Goal: Information Seeking & Learning: Learn about a topic

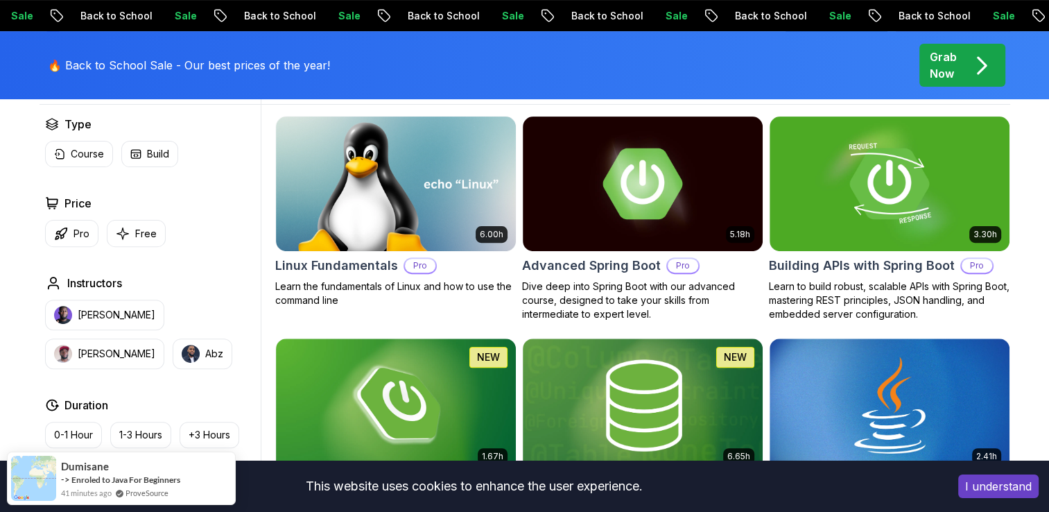
scroll to position [421, 0]
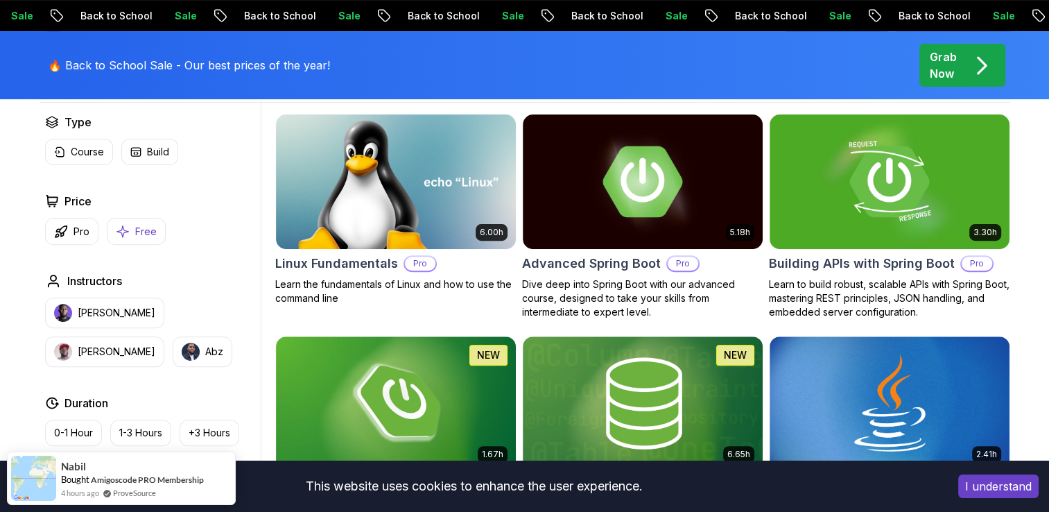
click at [138, 238] on button "Free" at bounding box center [136, 231] width 59 height 27
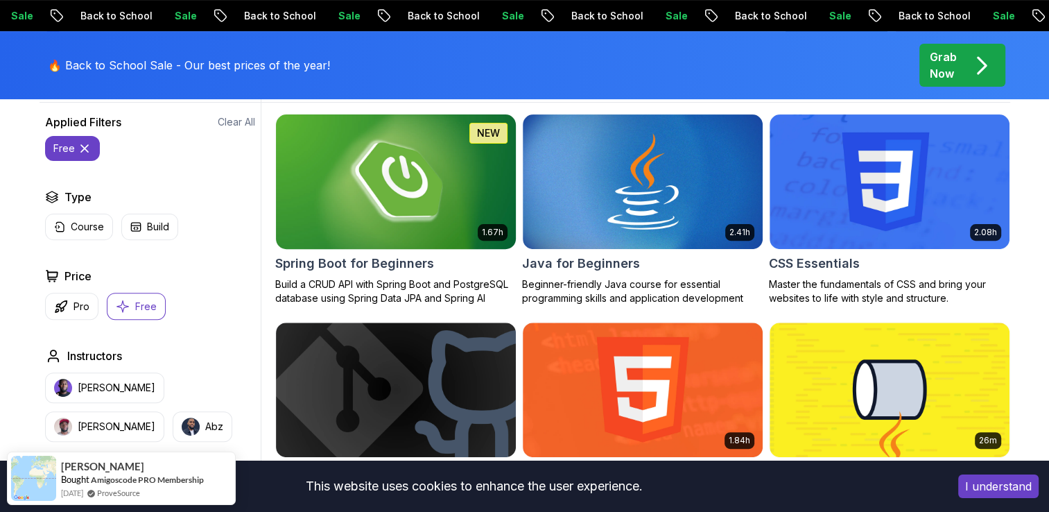
click at [377, 255] on h2 "Spring Boot for Beginners" at bounding box center [354, 263] width 159 height 19
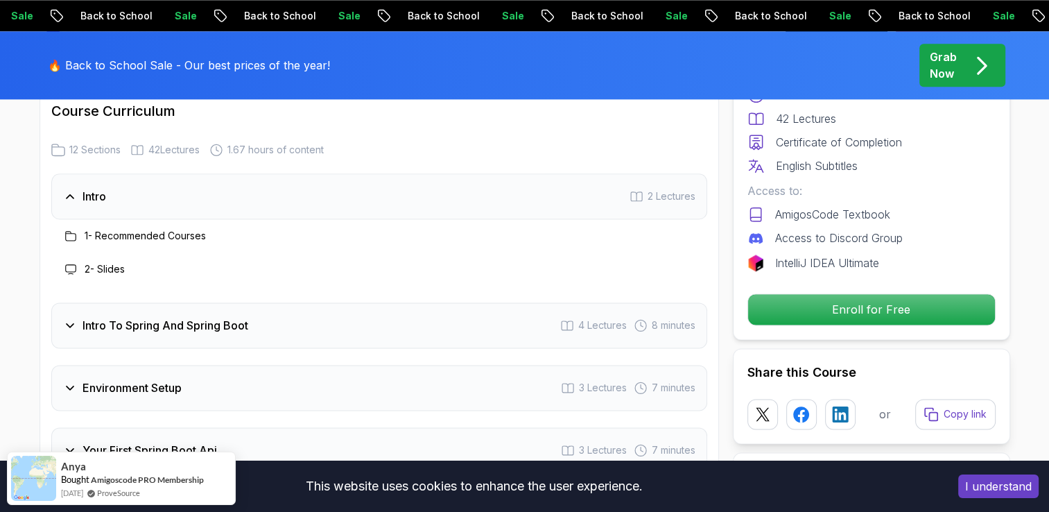
scroll to position [1779, 0]
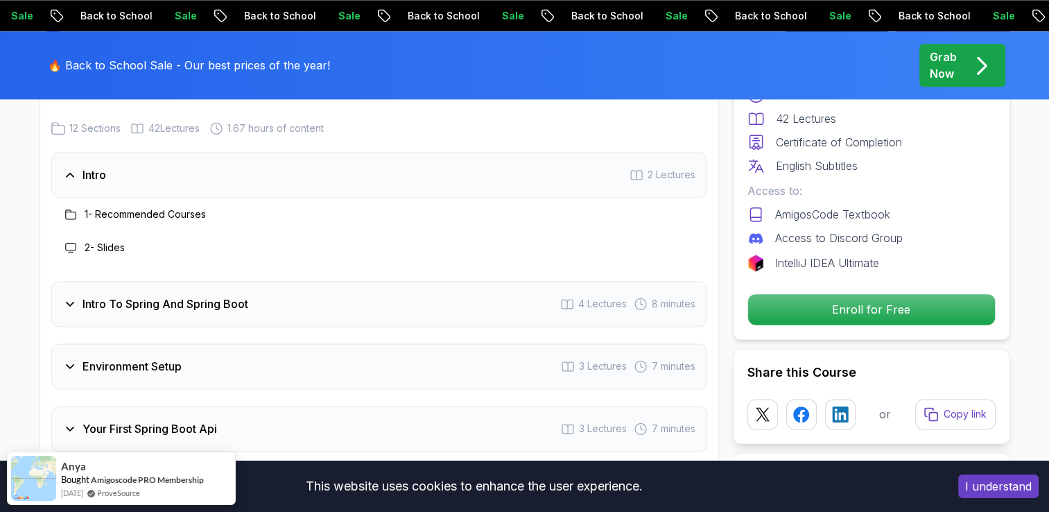
click at [270, 298] on div "Intro To Spring And Spring Boot 4 Lectures 8 minutes" at bounding box center [379, 304] width 656 height 46
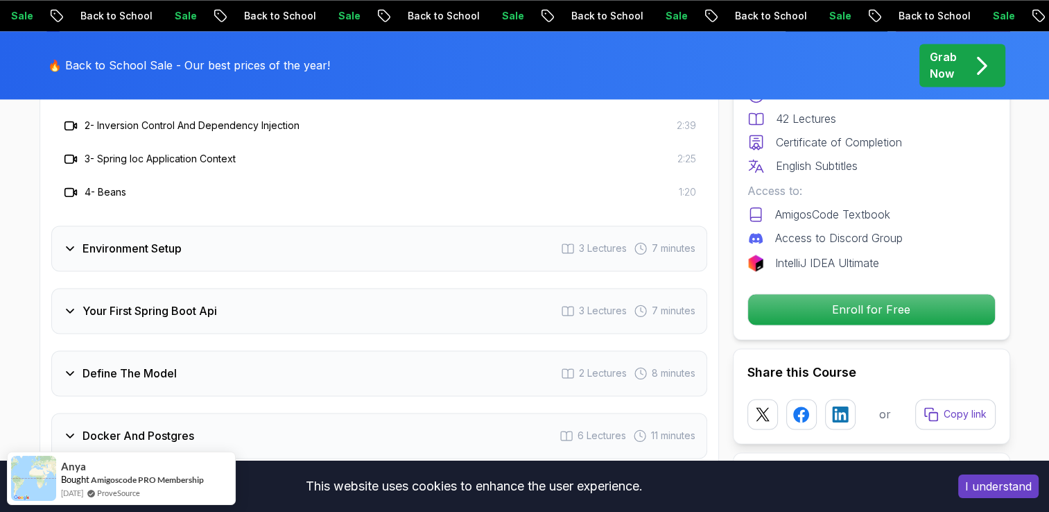
scroll to position [1965, 0]
click at [306, 226] on div "Environment Setup 3 Lectures 7 minutes" at bounding box center [379, 247] width 656 height 46
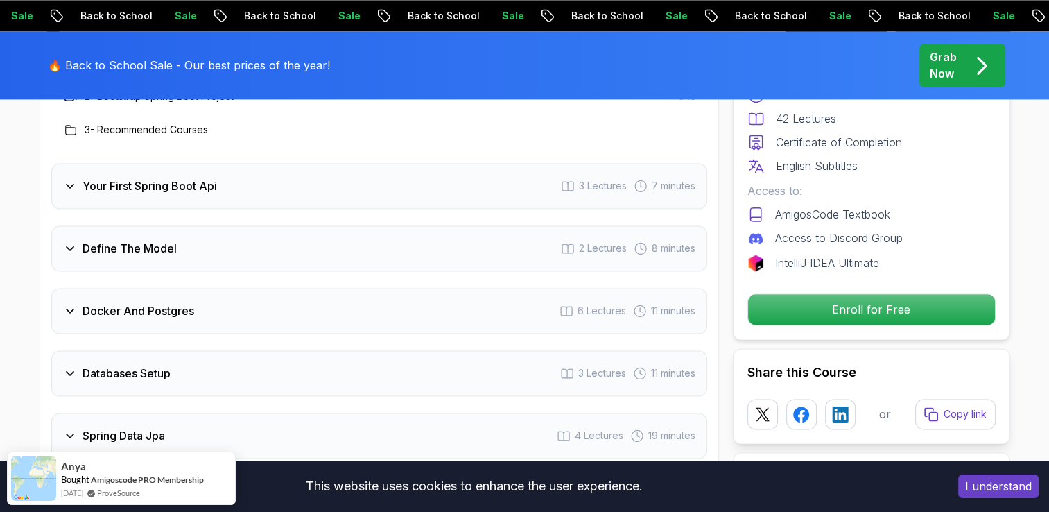
scroll to position [2058, 0]
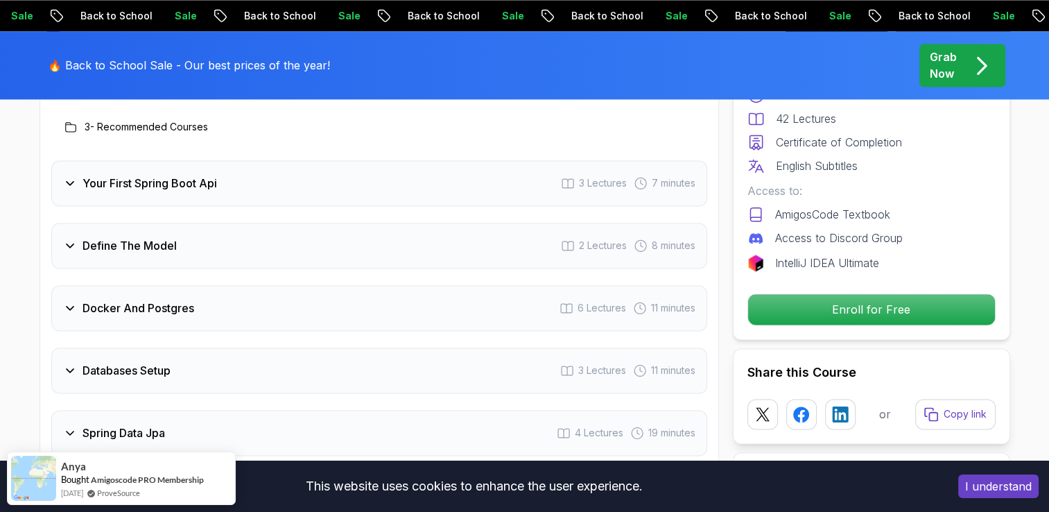
click at [306, 226] on div "Define The Model 2 Lectures 8 minutes" at bounding box center [379, 246] width 656 height 46
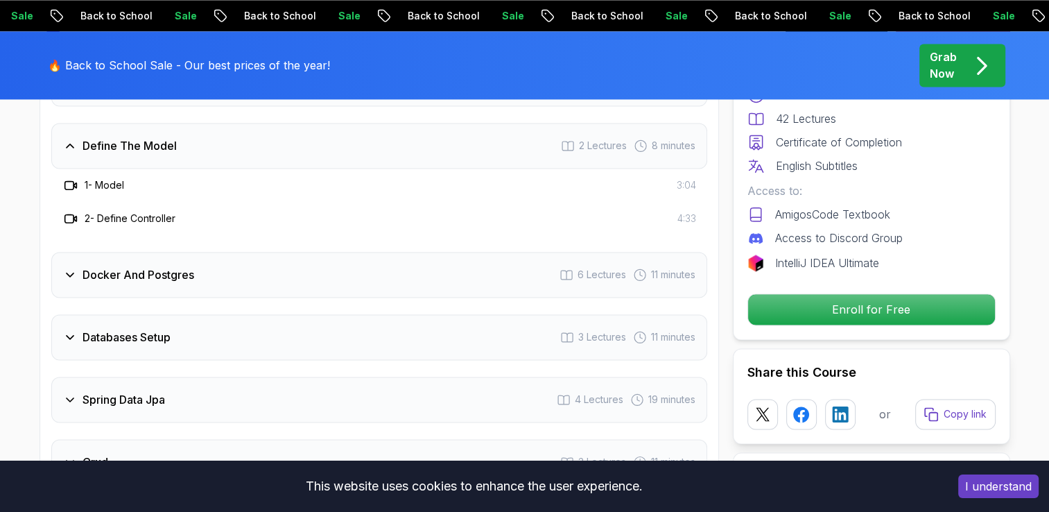
click at [194, 177] on div "1 - Model 3:04" at bounding box center [379, 185] width 634 height 17
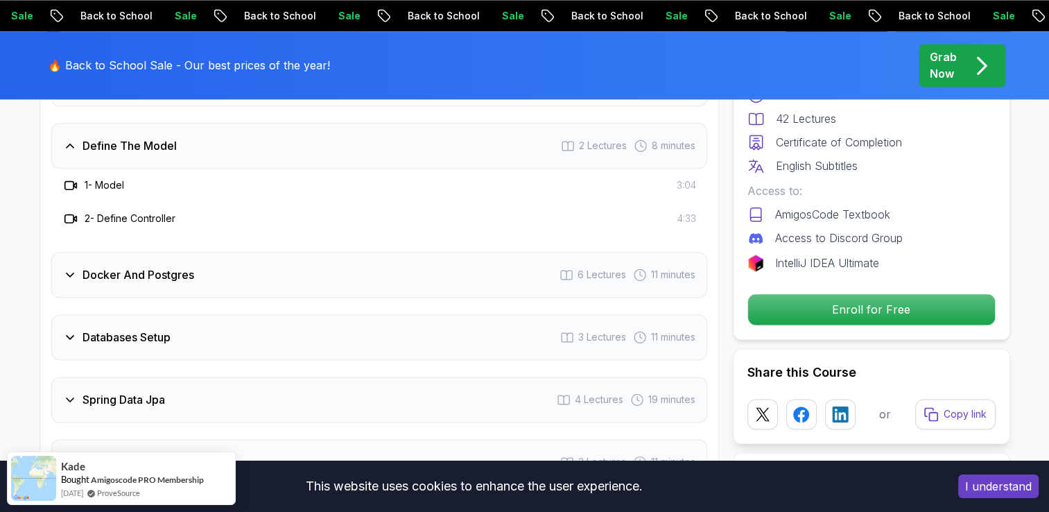
click at [69, 214] on icon at bounding box center [68, 218] width 9 height 8
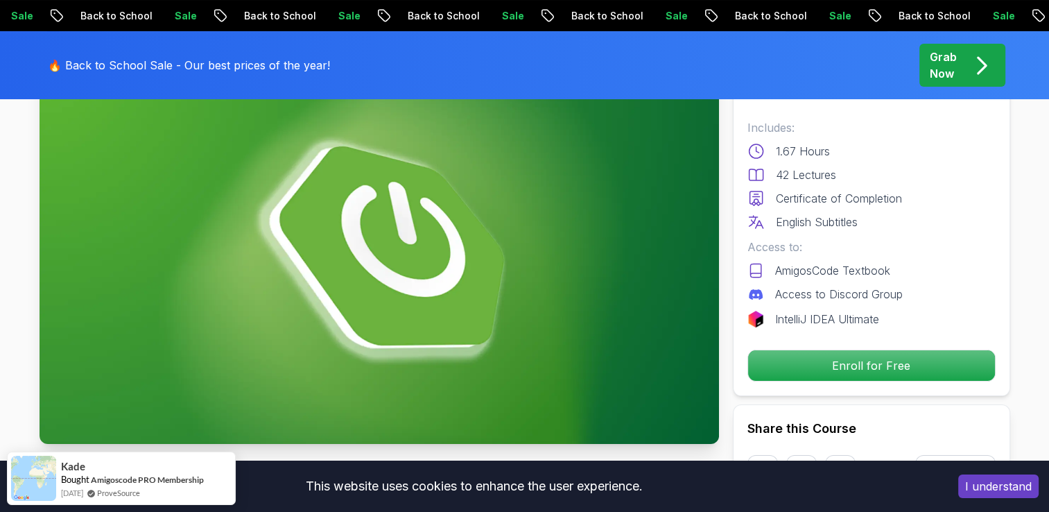
scroll to position [0, 0]
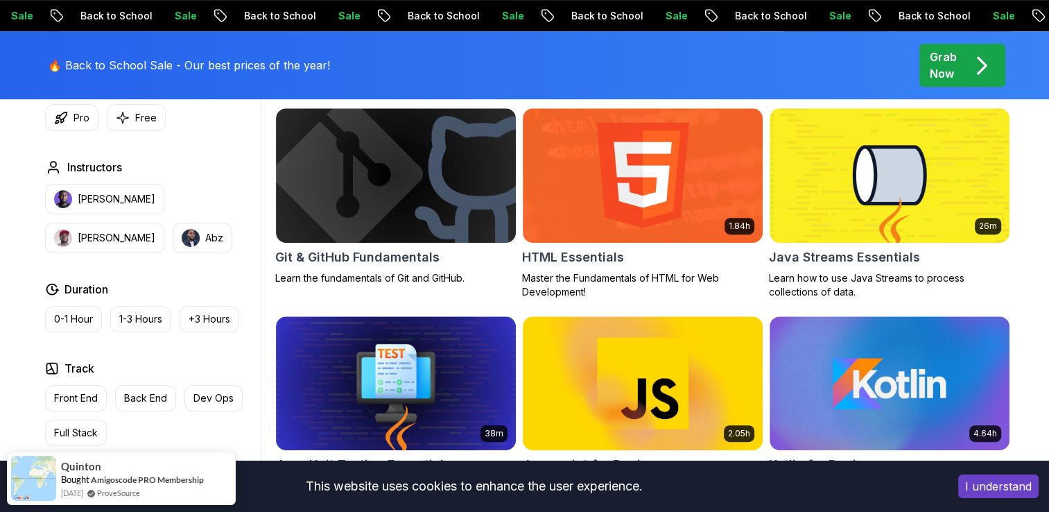
scroll to position [640, 0]
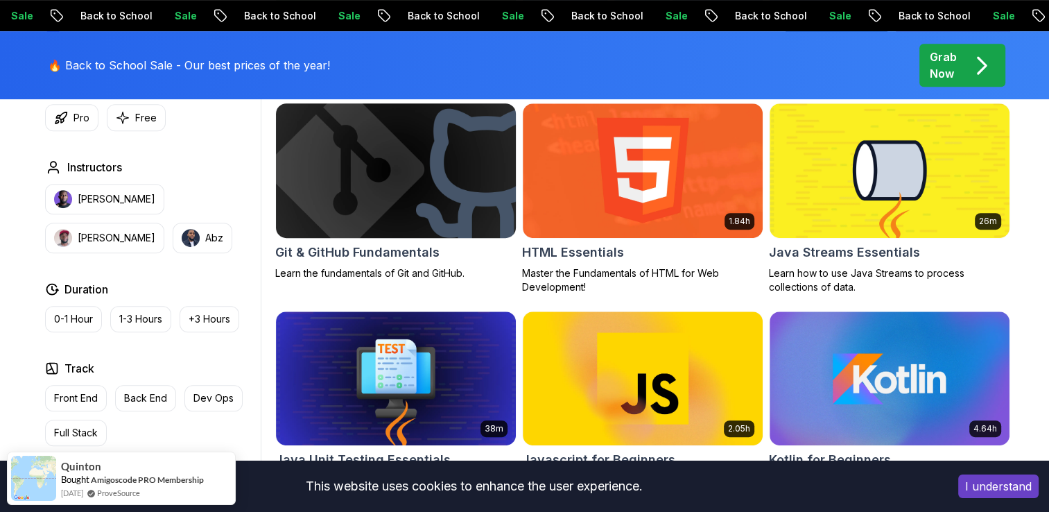
click at [430, 180] on img at bounding box center [396, 170] width 252 height 141
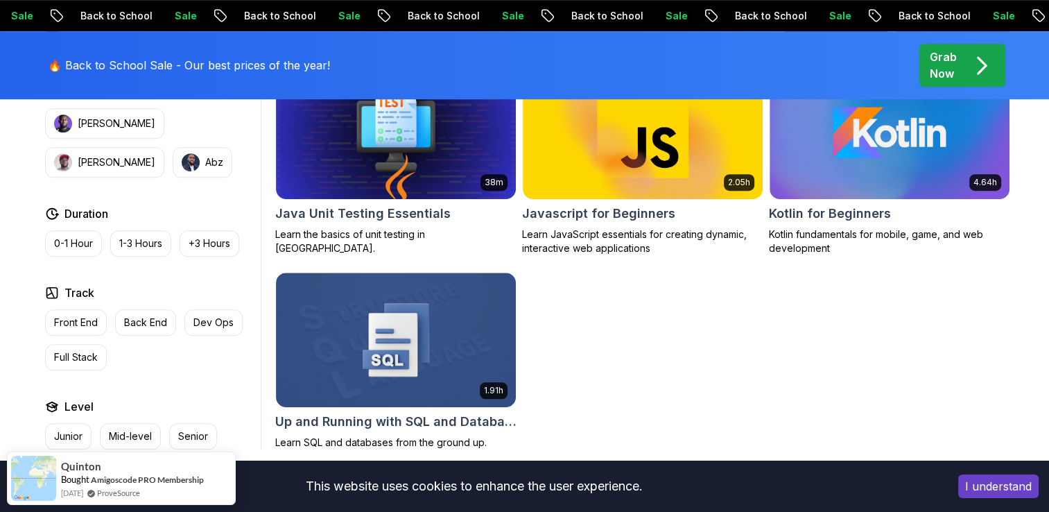
scroll to position [886, 0]
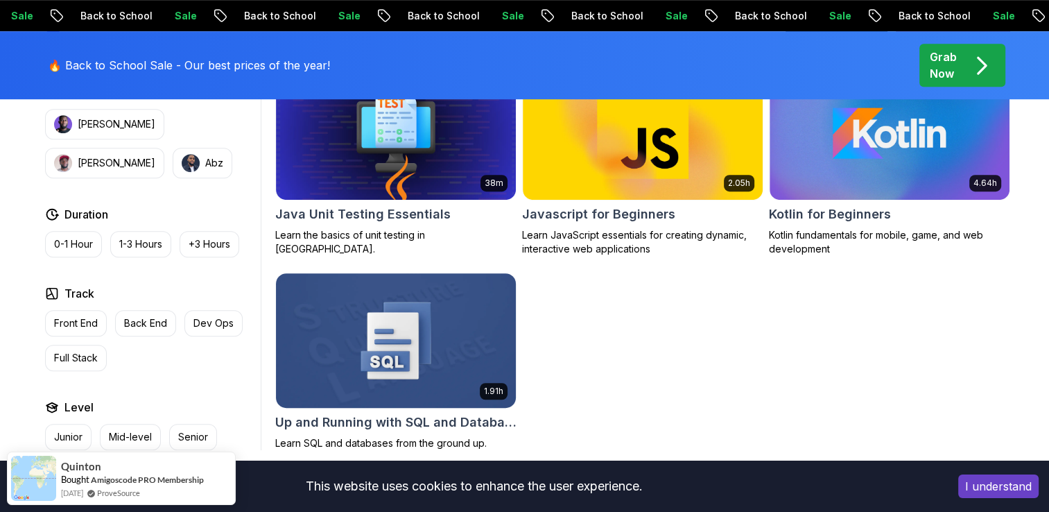
click at [423, 307] on img at bounding box center [396, 340] width 252 height 141
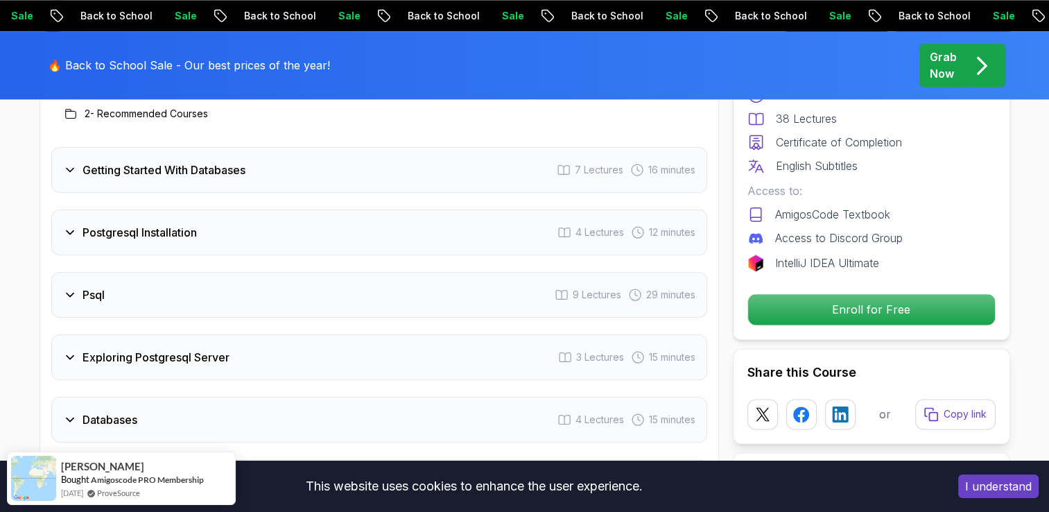
scroll to position [1891, 0]
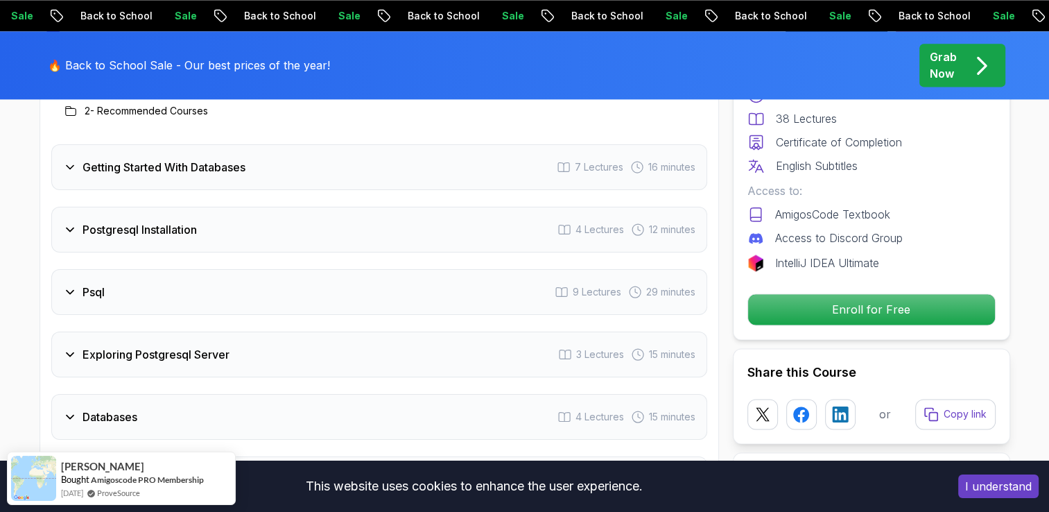
click at [64, 169] on icon at bounding box center [70, 167] width 14 height 14
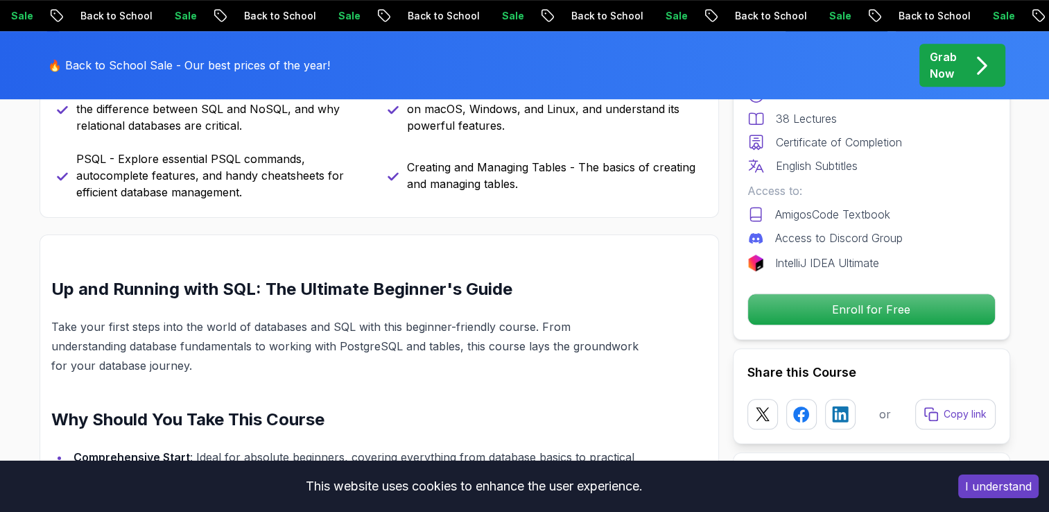
scroll to position [715, 0]
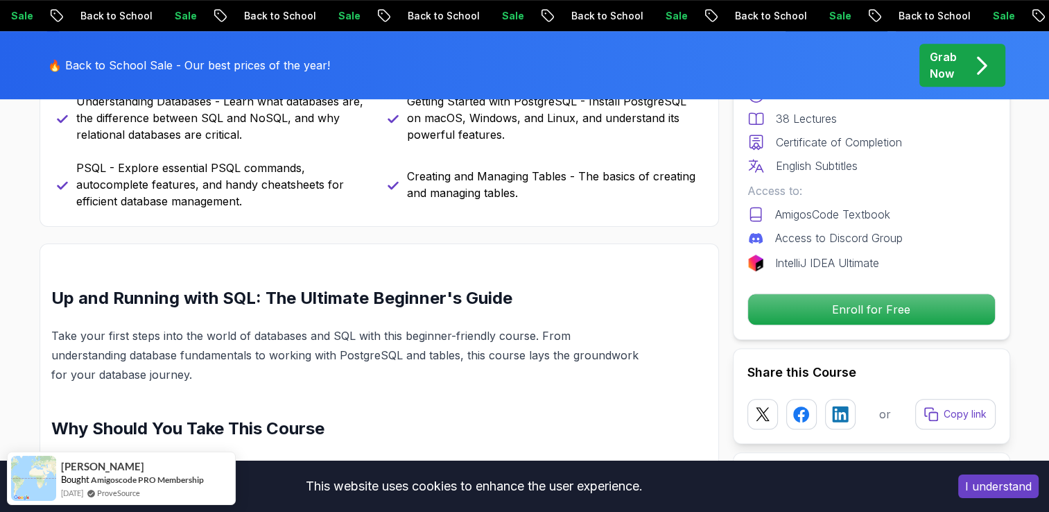
click at [821, 325] on div "Free Course Includes: 1.91 Hours 38 Lectures Certificate of Completion English …" at bounding box center [871, 173] width 277 height 334
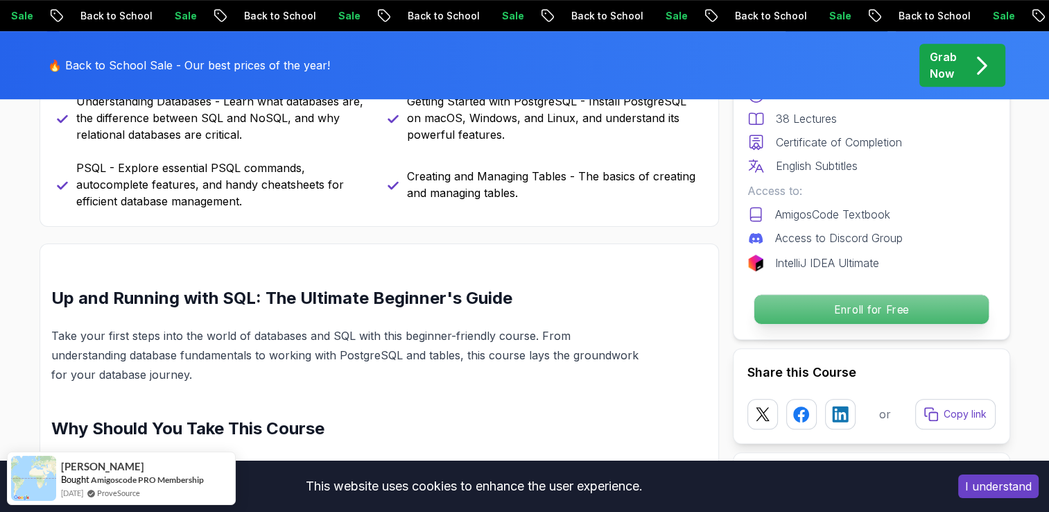
click at [852, 317] on p "Enroll for Free" at bounding box center [871, 309] width 234 height 29
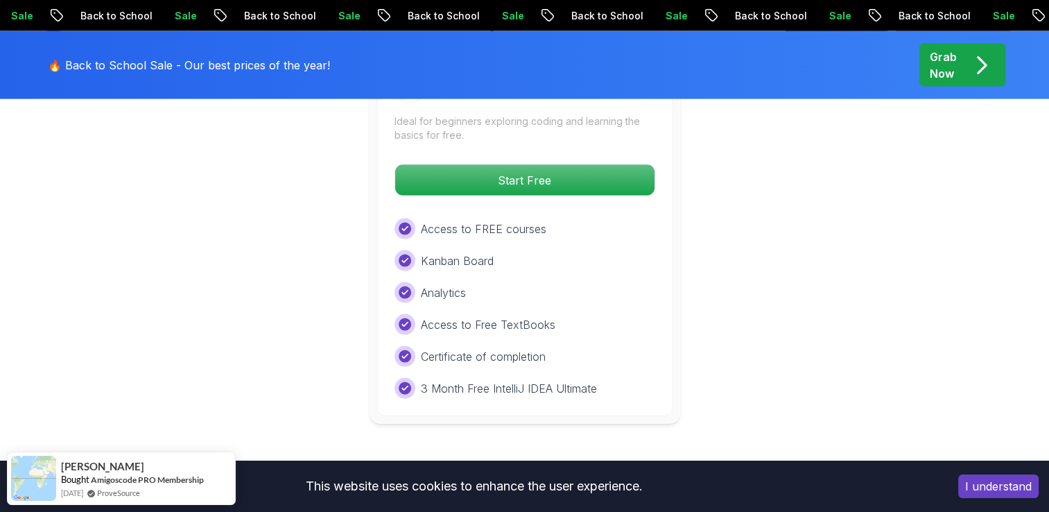
scroll to position [2887, 0]
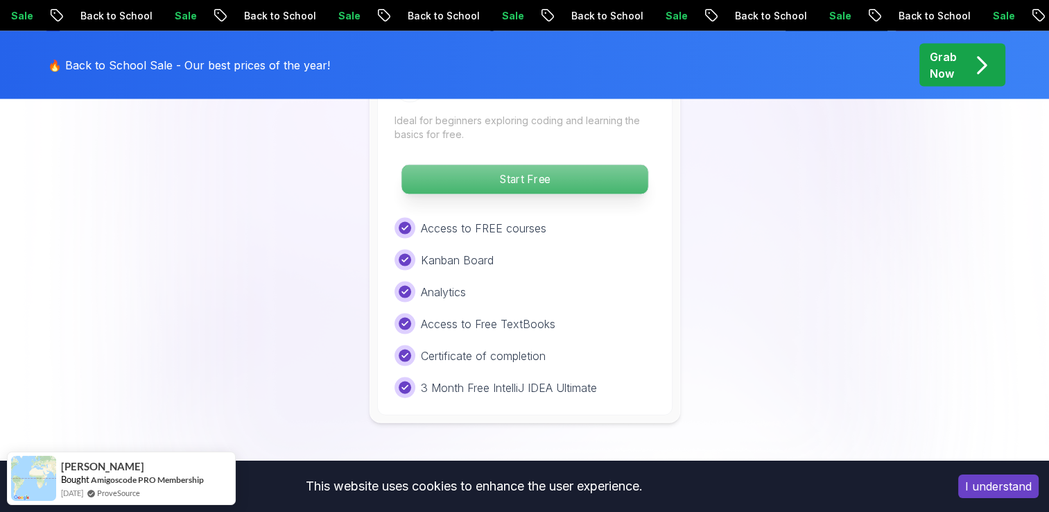
click at [583, 178] on p "Start Free" at bounding box center [525, 179] width 246 height 29
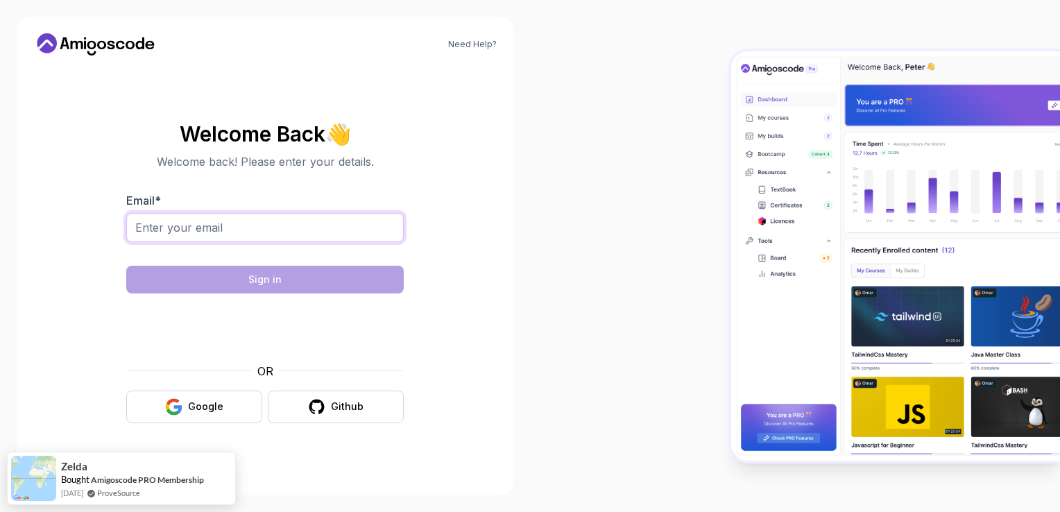
click at [206, 225] on input "Email *" at bounding box center [264, 227] width 277 height 29
click at [504, 190] on div "Need Help? Welcome Back 👋 Welcome back! Please enter your details. Email * Sign…" at bounding box center [265, 256] width 497 height 478
click at [149, 404] on button "Google" at bounding box center [194, 406] width 136 height 33
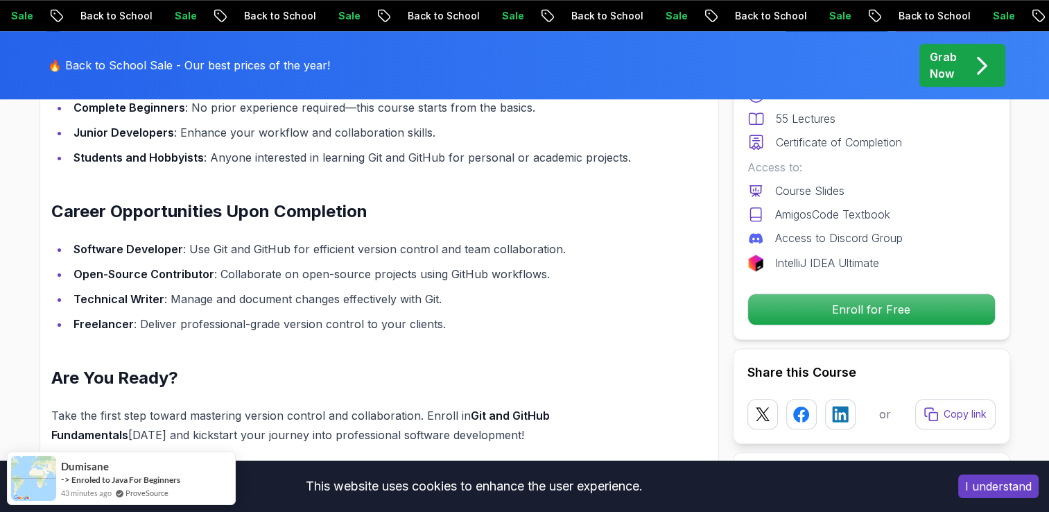
scroll to position [1323, 0]
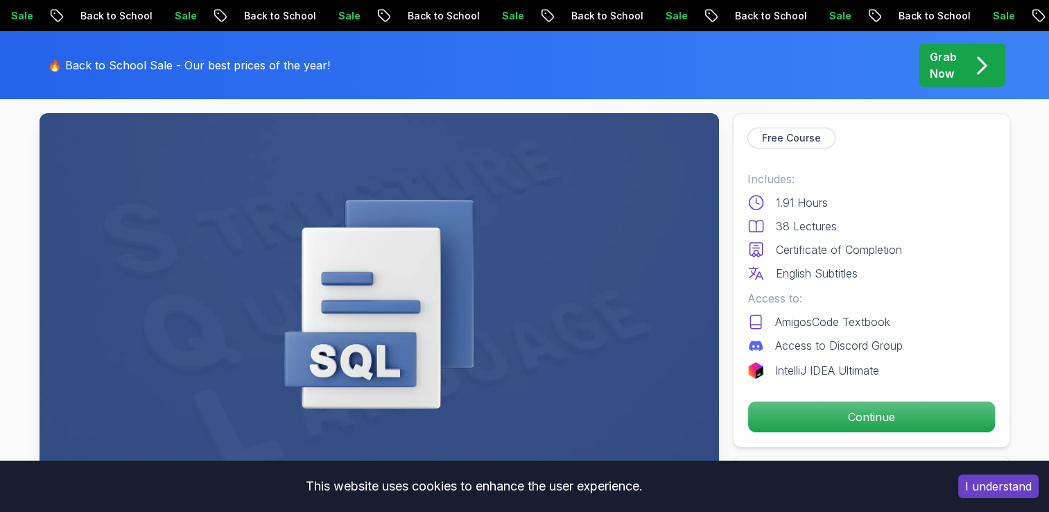
scroll to position [153, 0]
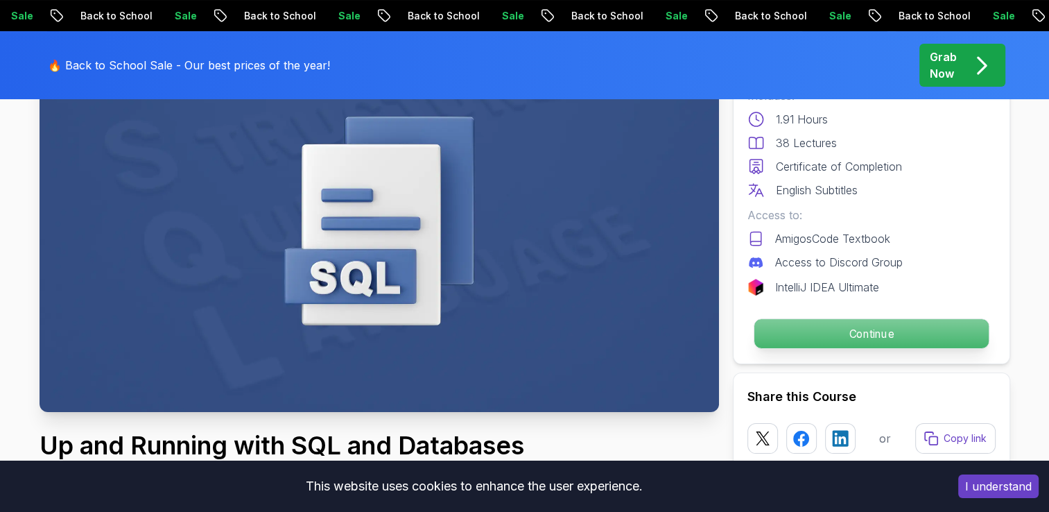
click at [868, 320] on p "Continue" at bounding box center [871, 333] width 234 height 29
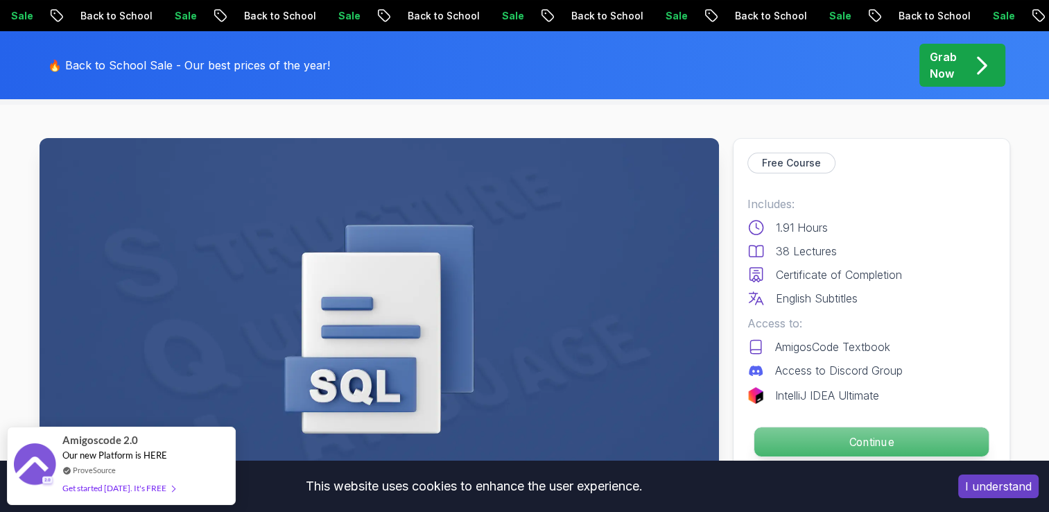
scroll to position [43, 0]
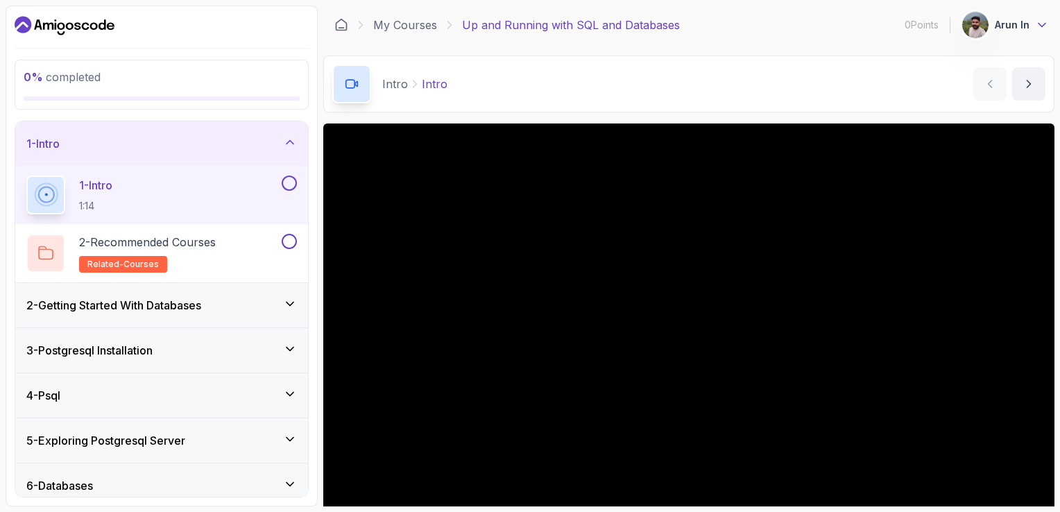
click at [1040, 29] on icon at bounding box center [1042, 25] width 14 height 14
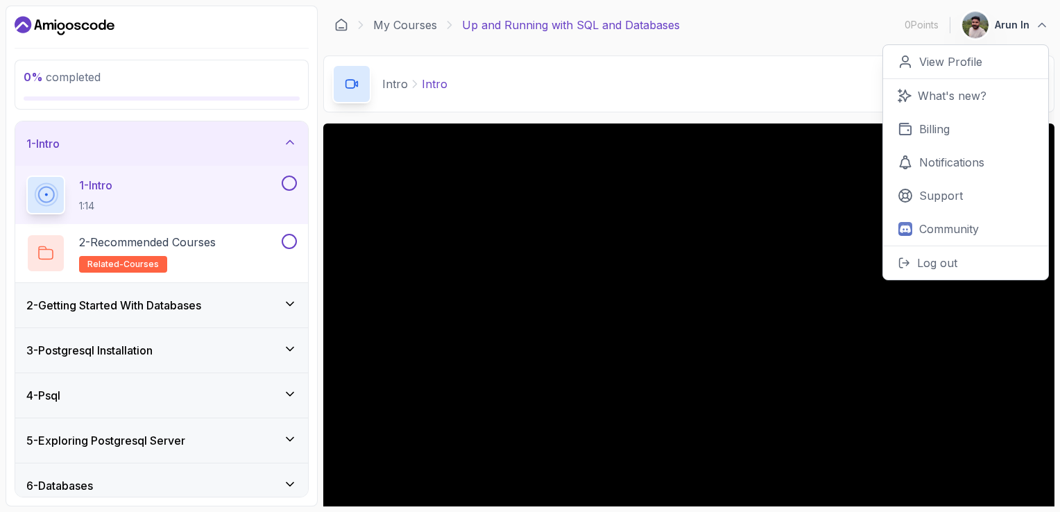
click at [827, 40] on div "My Courses Up and Running with SQL and Databases 0 Points 1 Arun ln 0 Points Vi…" at bounding box center [688, 25] width 731 height 39
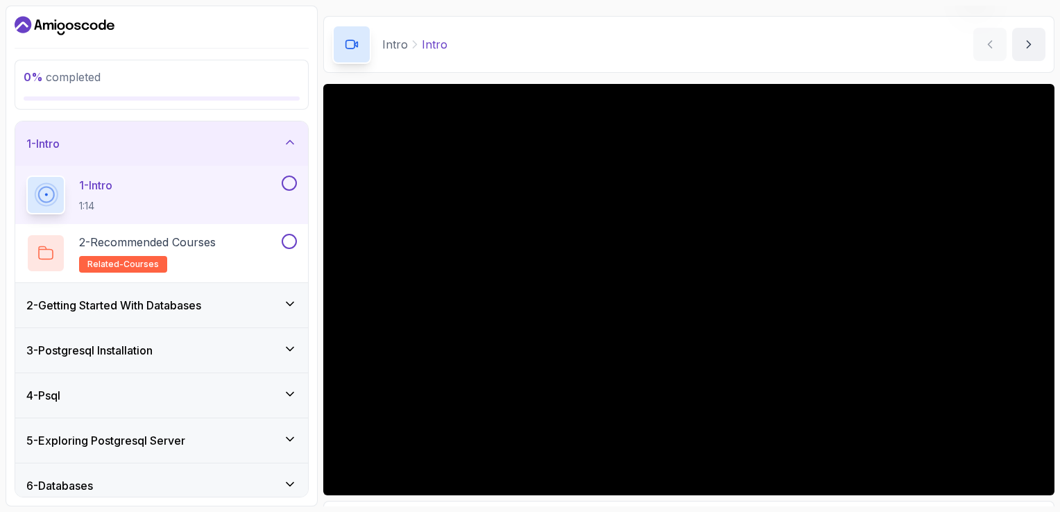
scroll to position [43, 0]
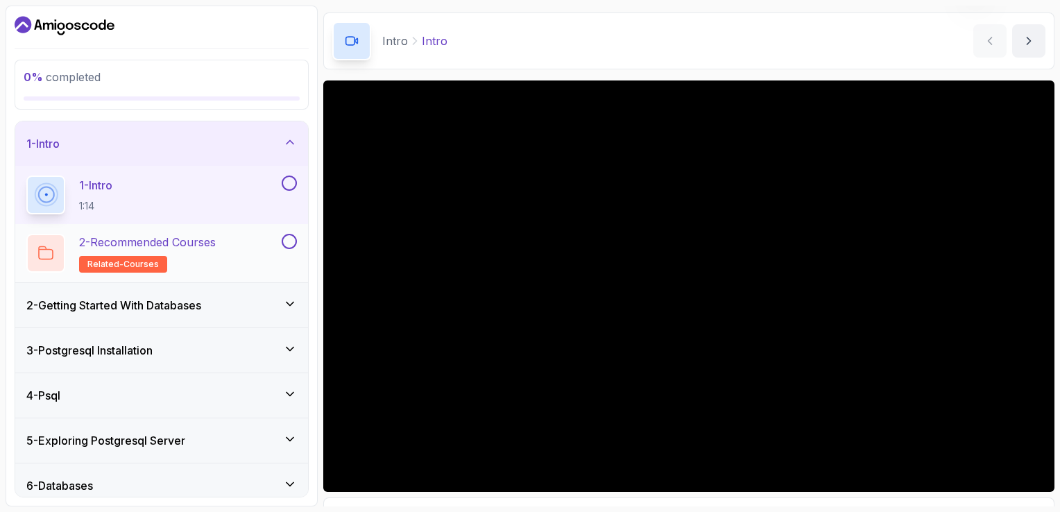
click at [227, 227] on div "2 - Recommended Courses related-courses" at bounding box center [161, 253] width 293 height 58
click at [252, 237] on div "2 - Recommended Courses related-courses" at bounding box center [152, 253] width 252 height 39
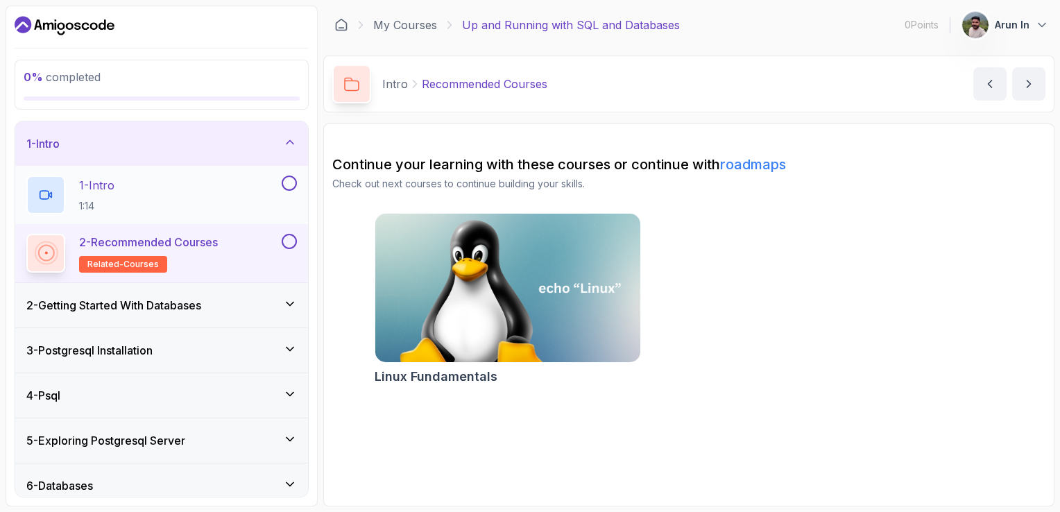
click at [291, 177] on button at bounding box center [289, 182] width 15 height 15
click at [490, 355] on img at bounding box center [507, 288] width 278 height 156
click at [191, 313] on div "2 - Getting Started With Databases" at bounding box center [161, 305] width 293 height 44
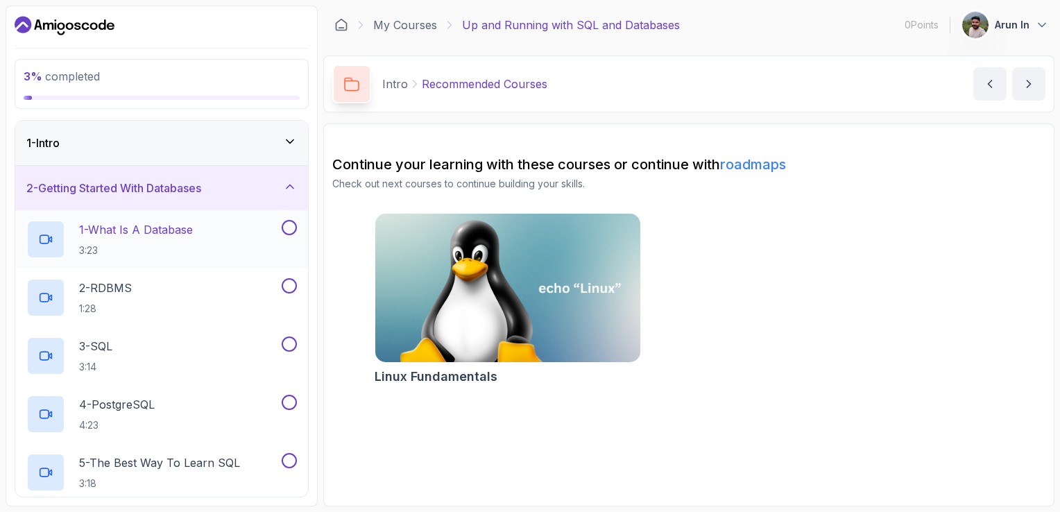
click at [161, 245] on p "3:23" at bounding box center [136, 250] width 114 height 14
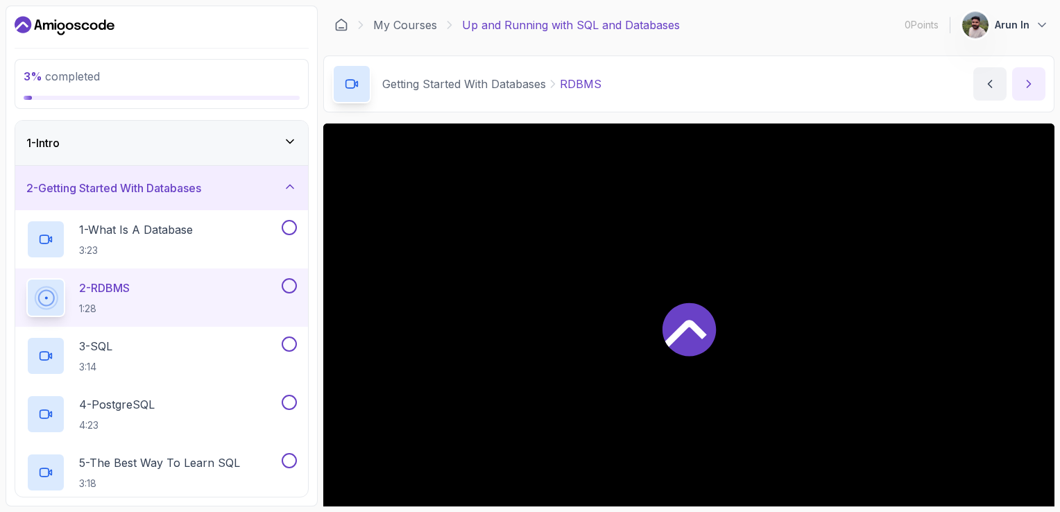
click at [1039, 89] on button "next content" at bounding box center [1028, 83] width 33 height 33
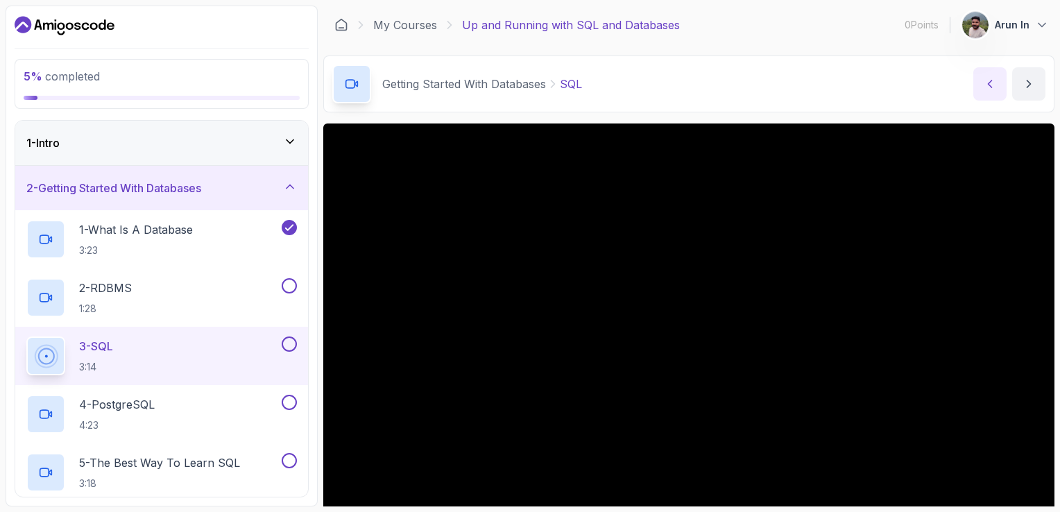
click at [1003, 79] on button "previous content" at bounding box center [989, 83] width 33 height 33
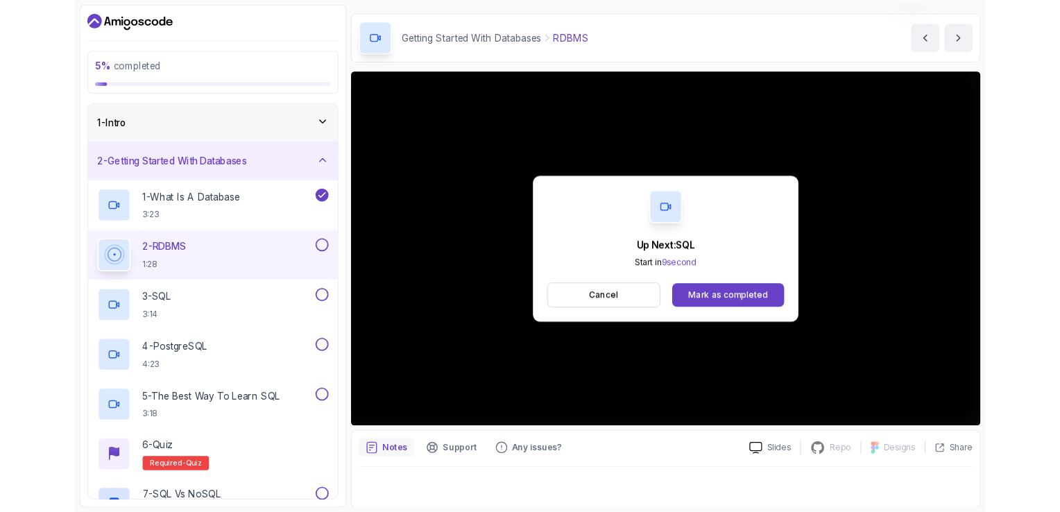
scroll to position [123, 0]
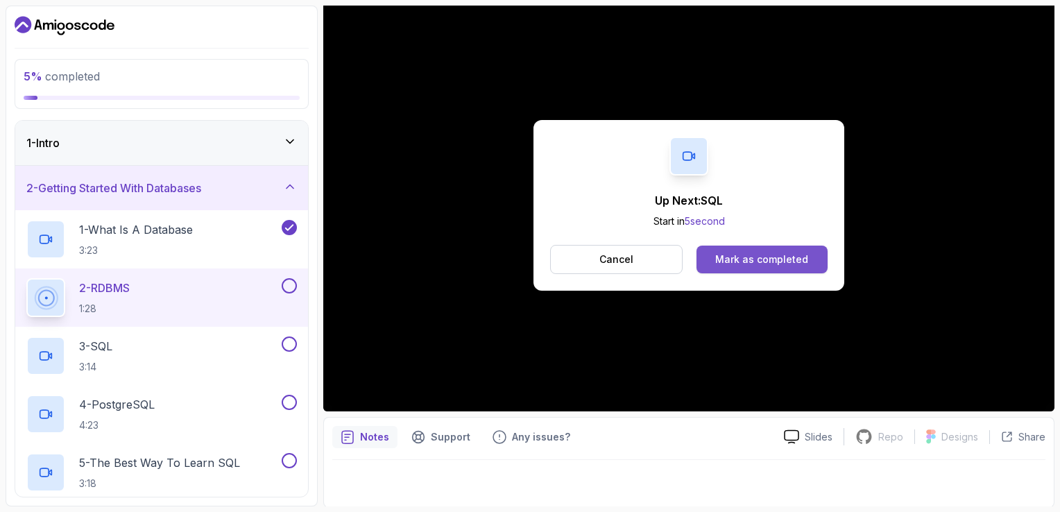
click at [749, 256] on div "Mark as completed" at bounding box center [761, 259] width 93 height 14
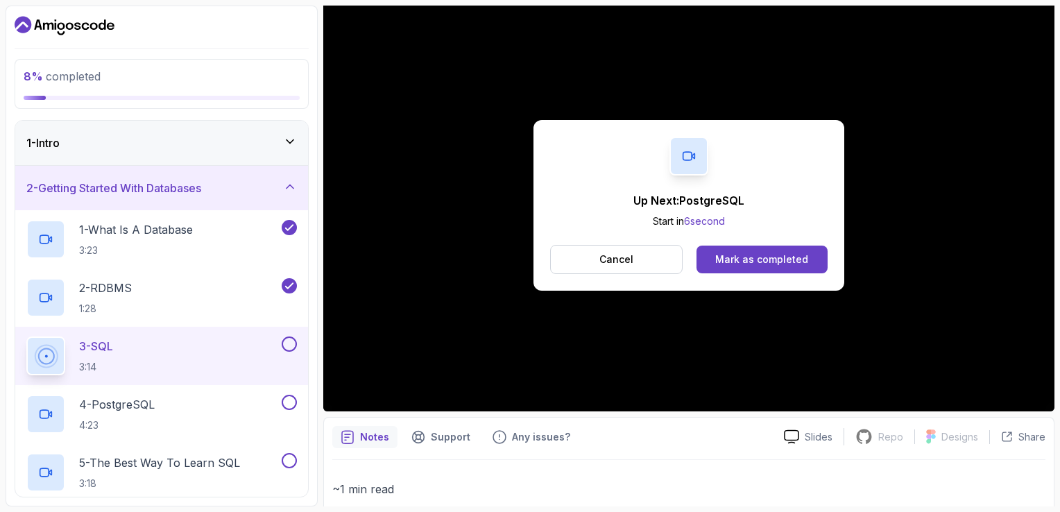
click at [279, 347] on div at bounding box center [288, 343] width 18 height 15
click at [752, 259] on div "Mark as completed" at bounding box center [761, 259] width 93 height 14
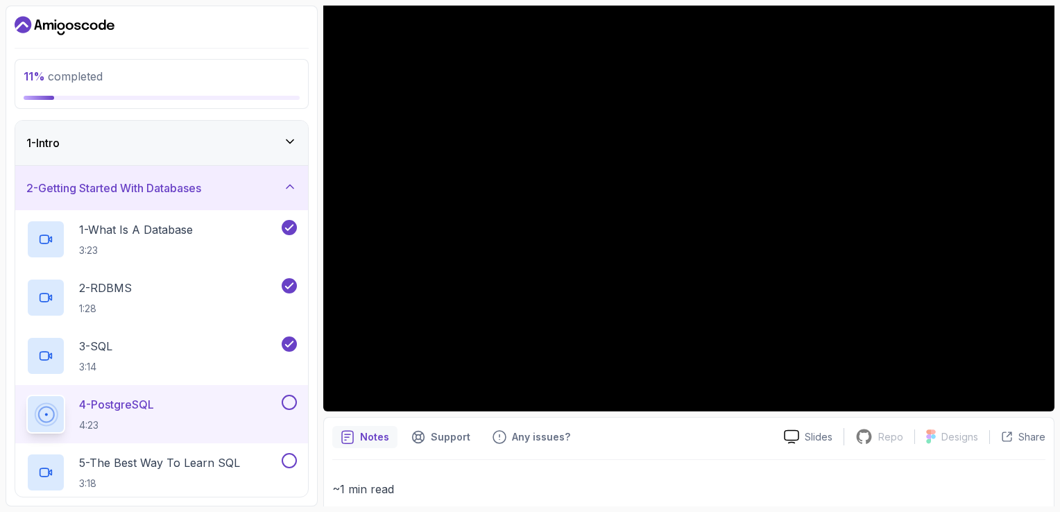
scroll to position [273, 0]
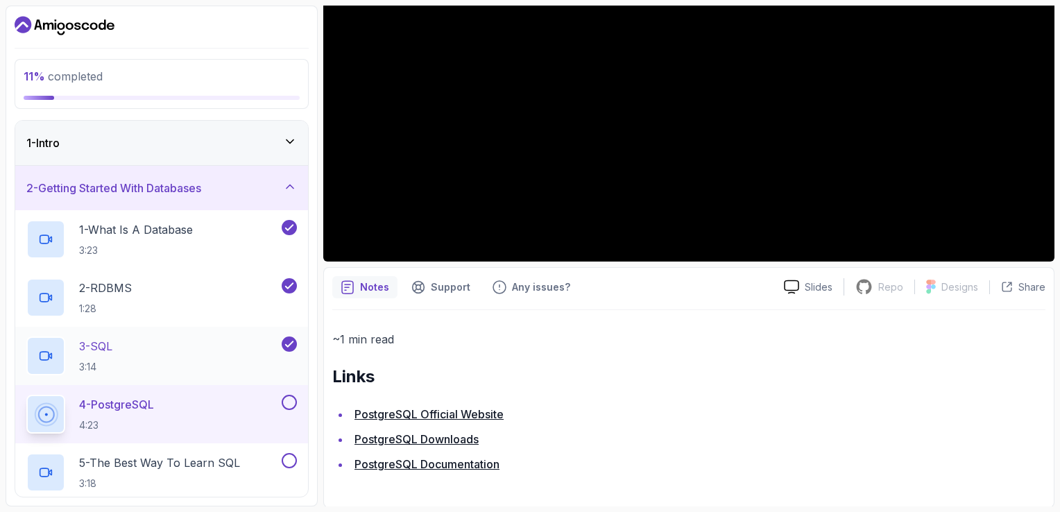
click at [191, 332] on div "3 - SQL 3:14" at bounding box center [161, 356] width 293 height 58
click at [295, 340] on icon at bounding box center [289, 344] width 12 height 14
click at [167, 364] on div "3 - SQL 3:14" at bounding box center [152, 355] width 252 height 39
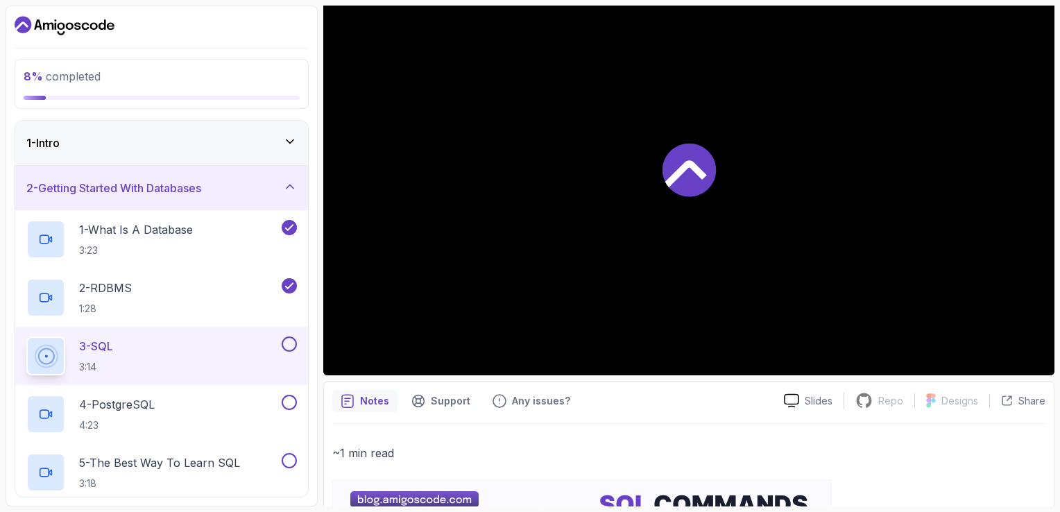
scroll to position [273, 0]
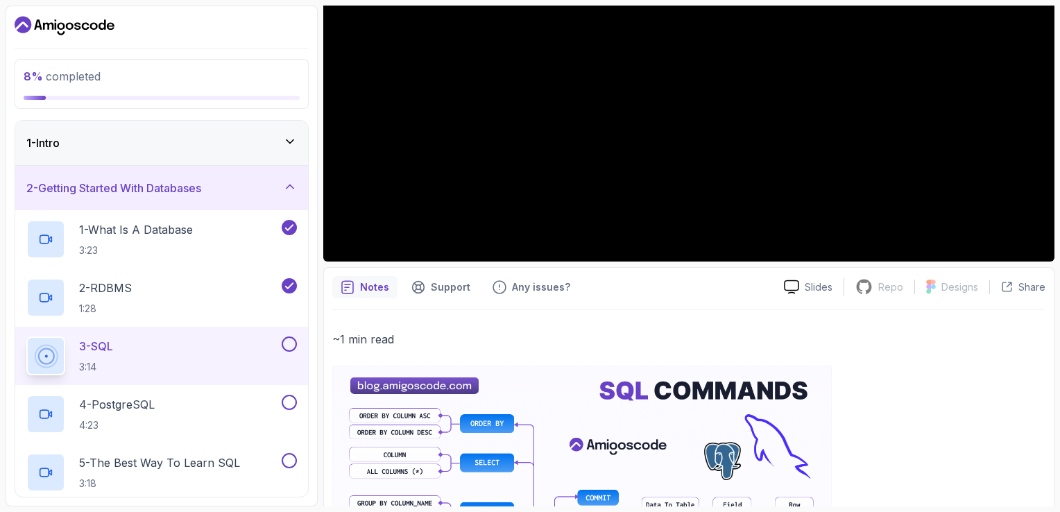
click at [286, 346] on button at bounding box center [289, 343] width 15 height 15
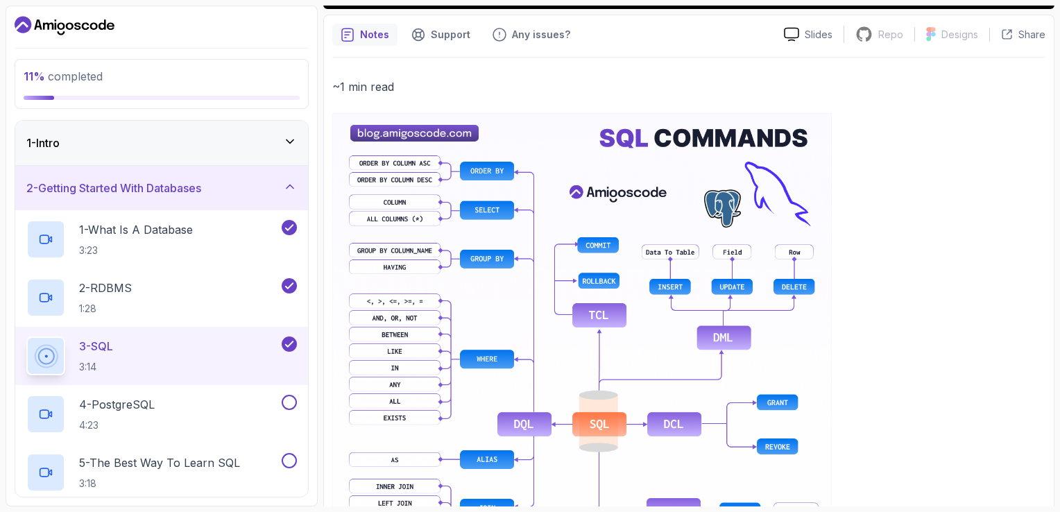
scroll to position [526, 0]
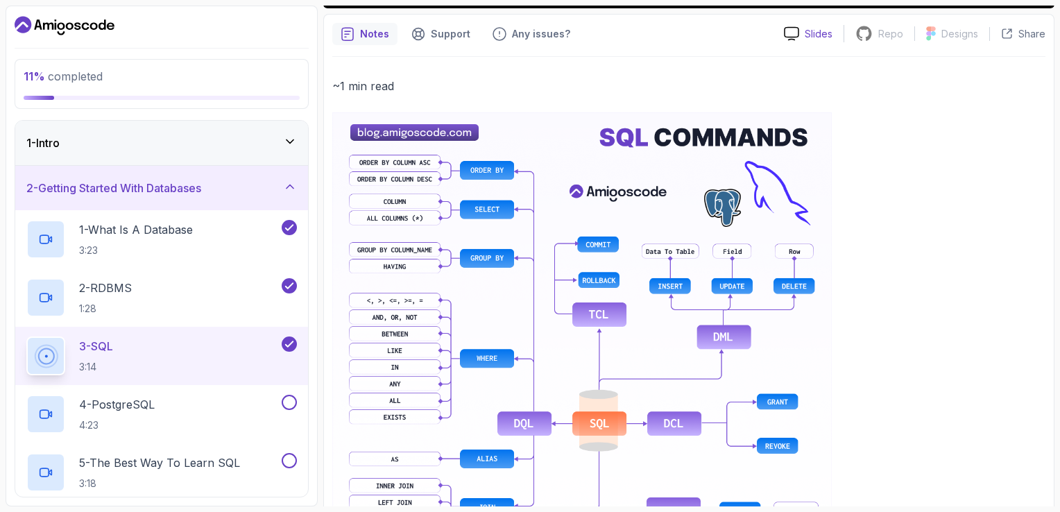
click at [809, 40] on p "Slides" at bounding box center [818, 34] width 28 height 14
click at [879, 31] on div "Repo" at bounding box center [879, 33] width 70 height 17
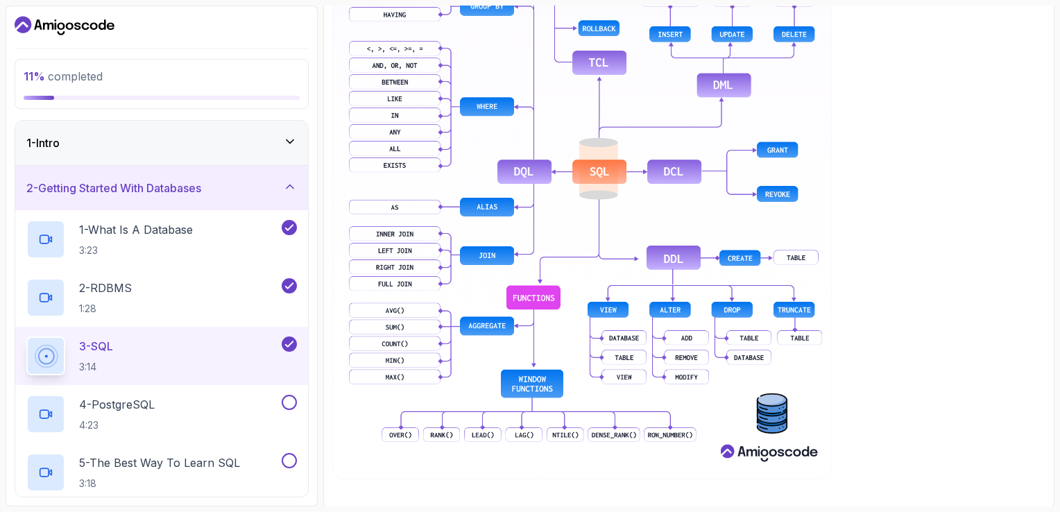
drag, startPoint x: 691, startPoint y: 207, endPoint x: 899, endPoint y: 135, distance: 219.5
click at [899, 135] on div "~1 min read" at bounding box center [688, 152] width 713 height 655
click at [293, 187] on icon at bounding box center [289, 186] width 7 height 3
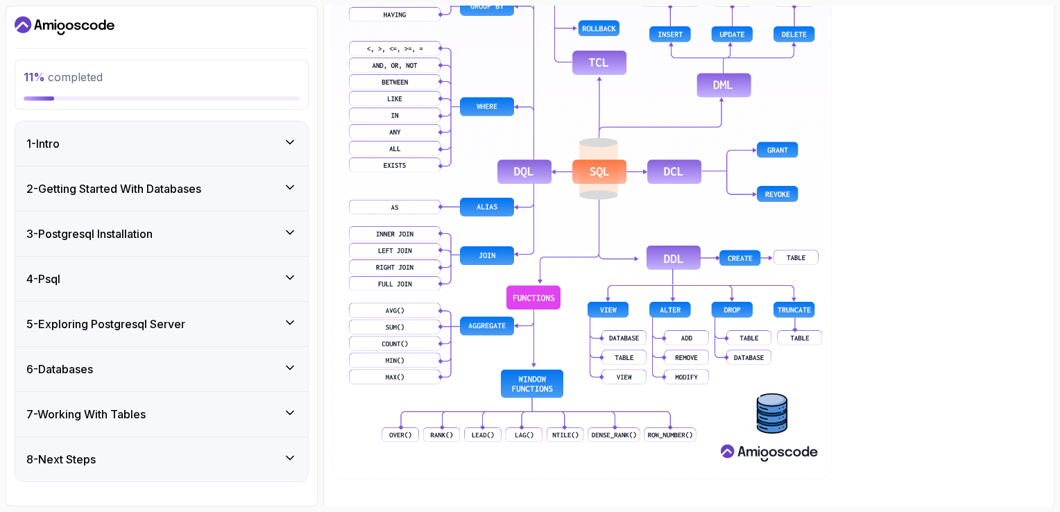
click at [296, 187] on icon at bounding box center [290, 187] width 14 height 14
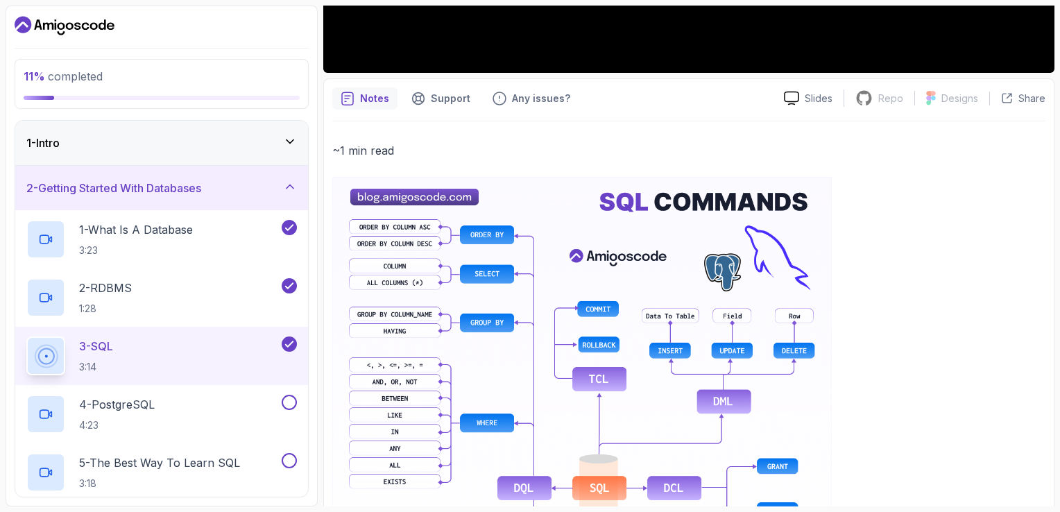
scroll to position [329, 0]
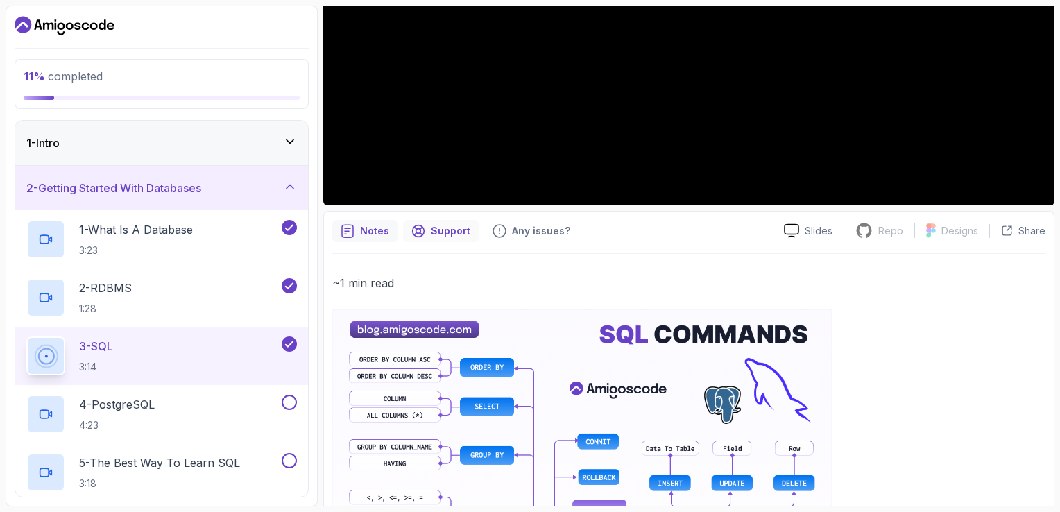
click at [447, 234] on p "Support" at bounding box center [451, 231] width 40 height 14
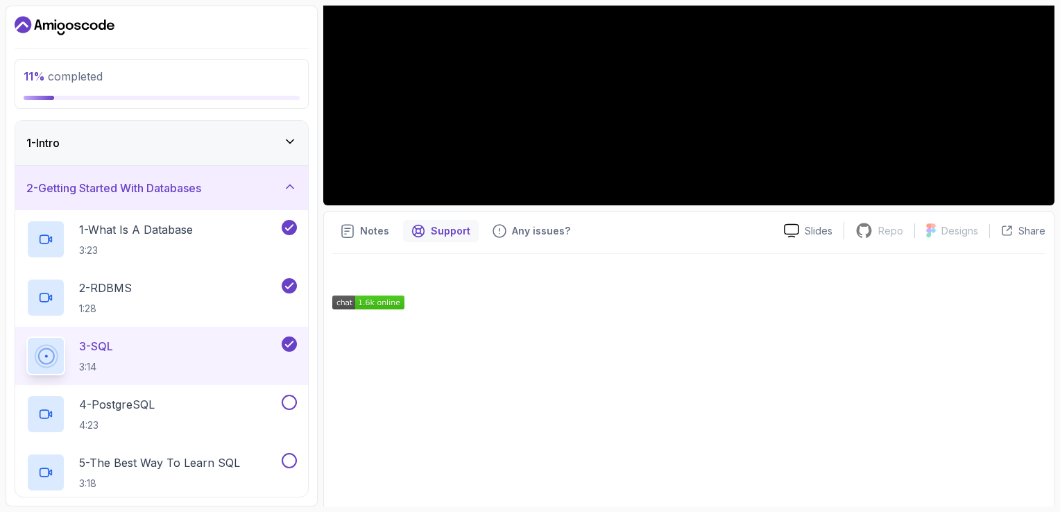
scroll to position [390, 0]
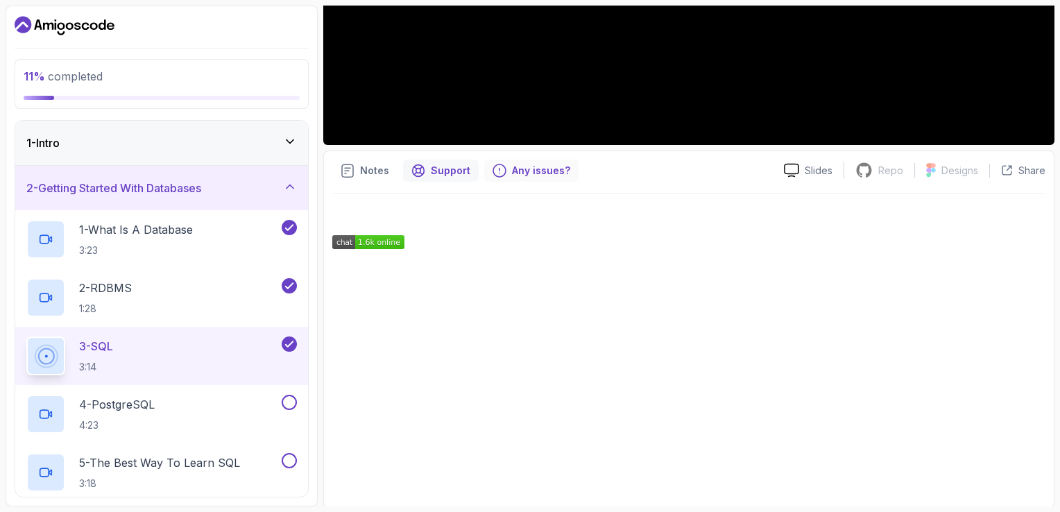
click at [535, 165] on p "Any issues?" at bounding box center [541, 171] width 58 height 14
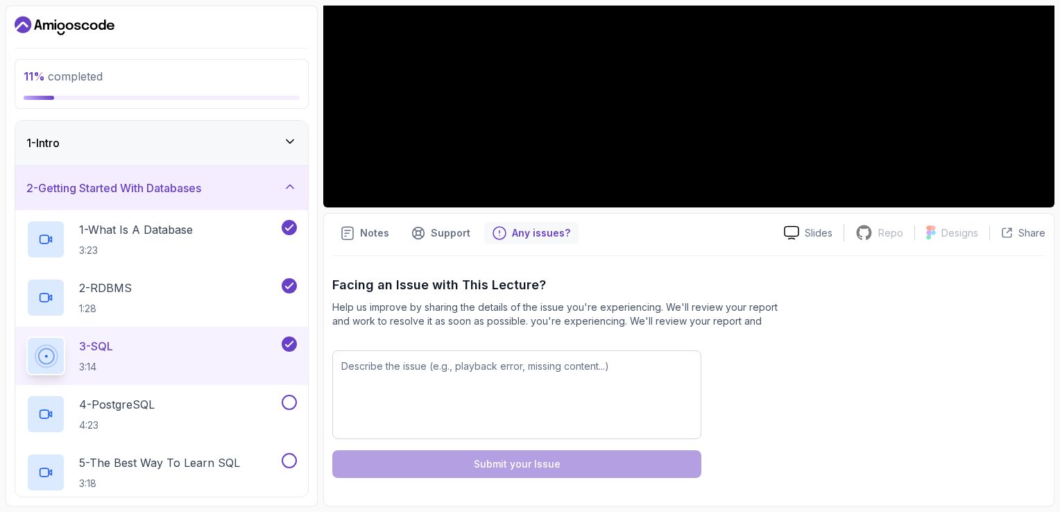
scroll to position [326, 0]
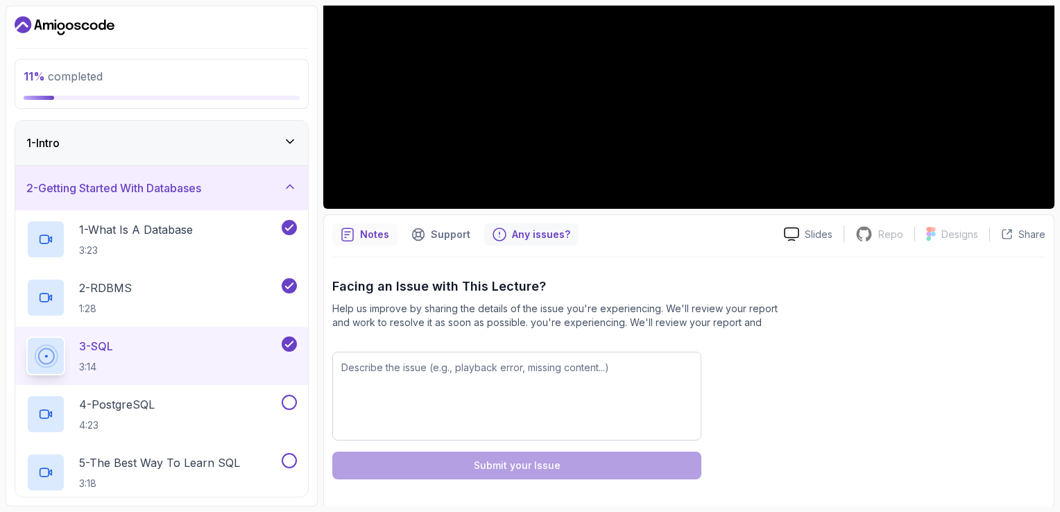
click at [371, 236] on p "Notes" at bounding box center [374, 234] width 29 height 14
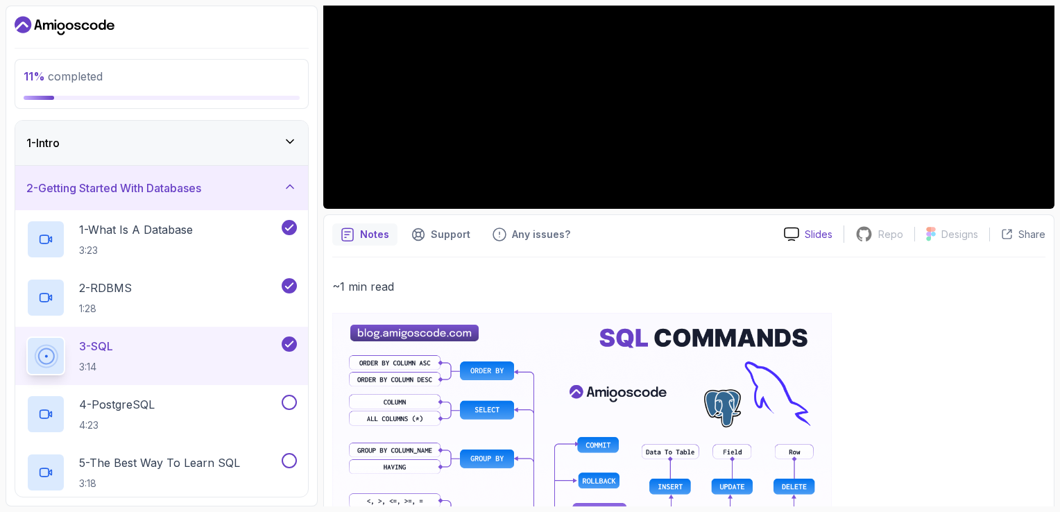
click at [791, 229] on icon at bounding box center [791, 234] width 15 height 15
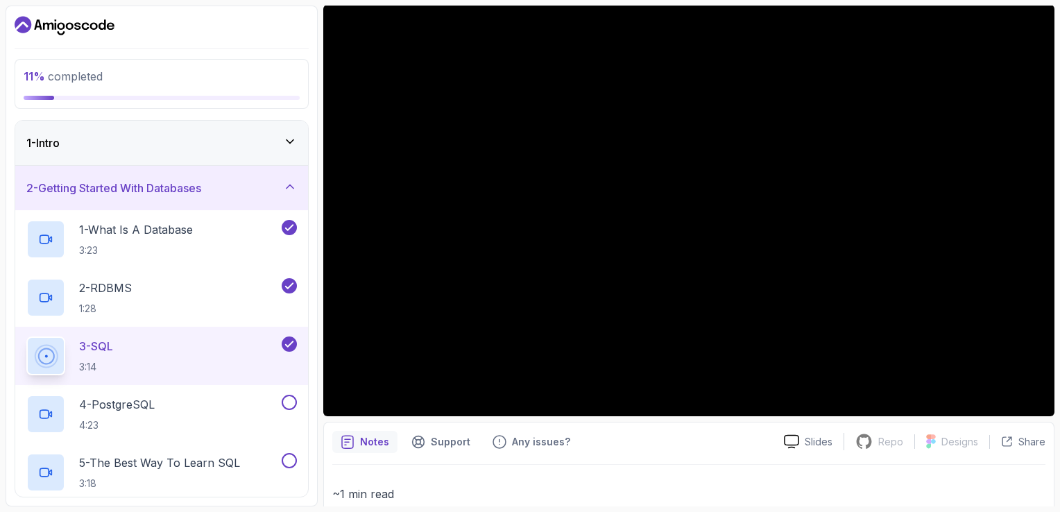
scroll to position [0, 0]
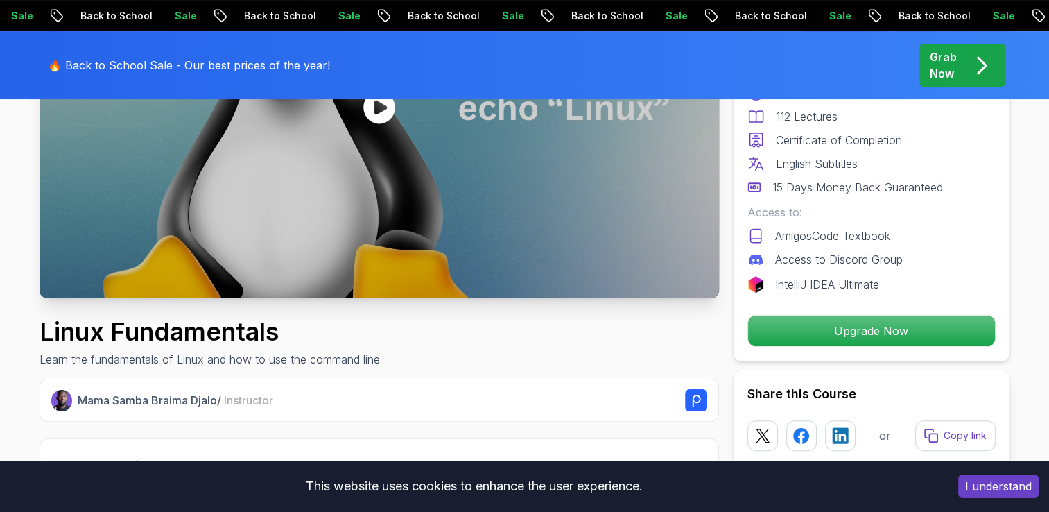
scroll to position [266, 0]
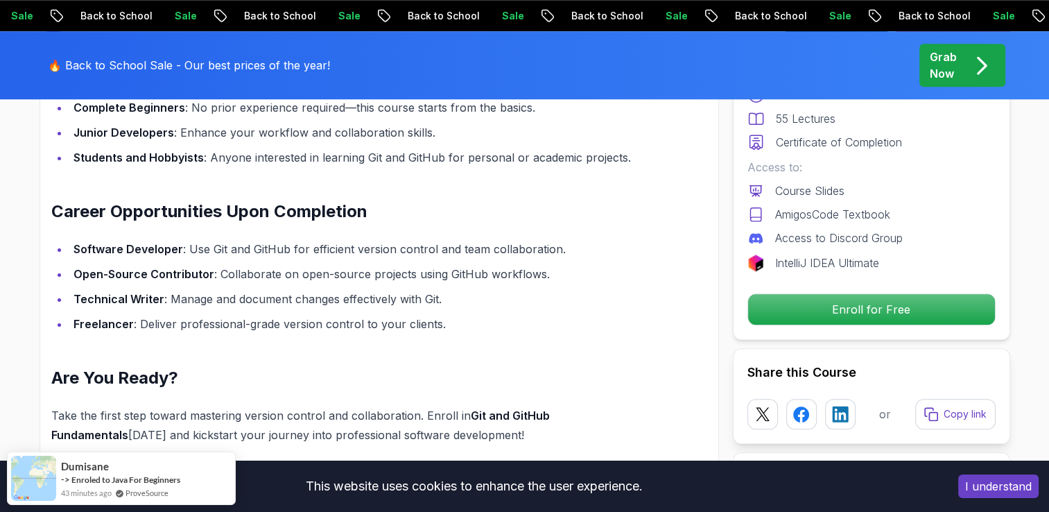
drag, startPoint x: 0, startPoint y: 0, endPoint x: 677, endPoint y: 223, distance: 712.7
click at [677, 223] on div "Get Started with Git and GitHub Version control is the backbone of modern softw…" at bounding box center [380, 93] width 680 height 750
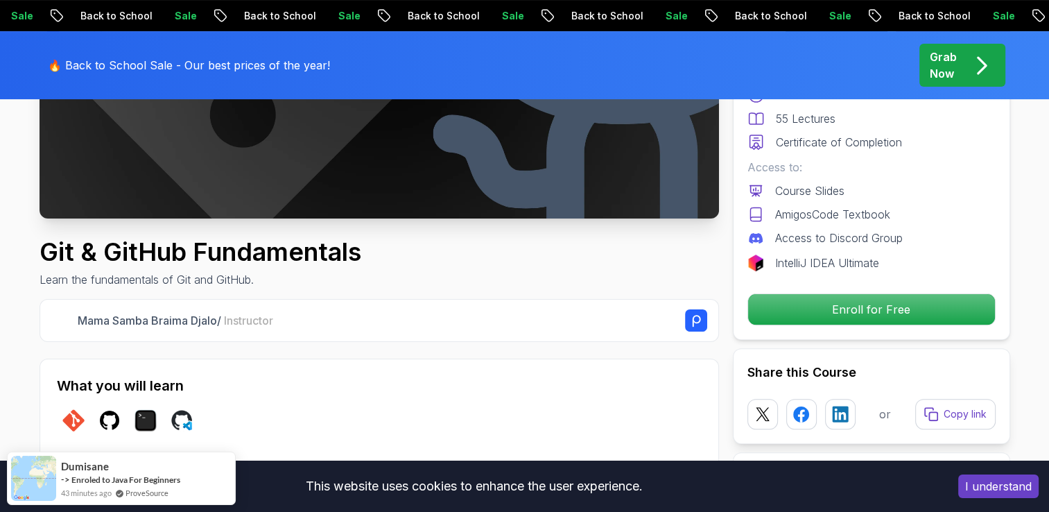
scroll to position [371, 0]
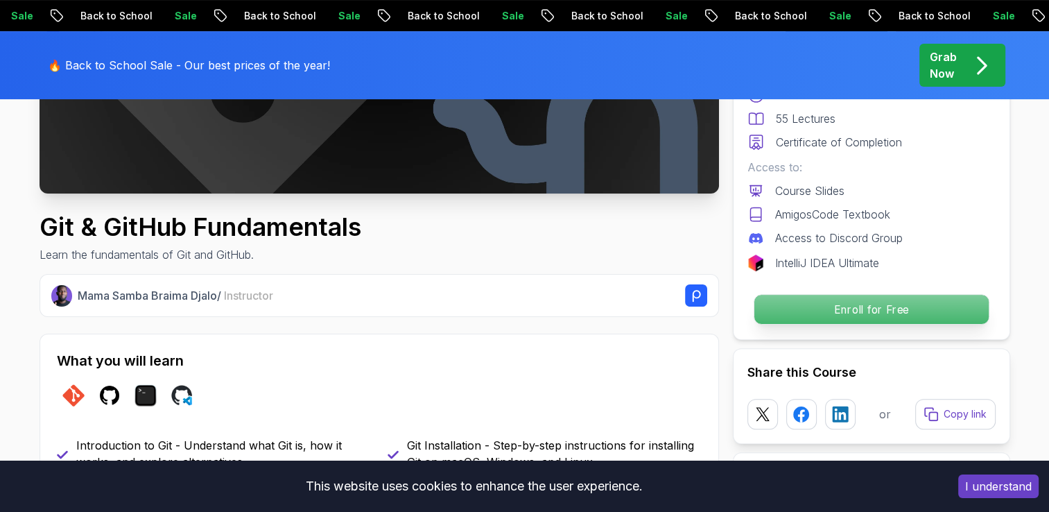
click at [879, 311] on p "Enroll for Free" at bounding box center [871, 309] width 234 height 29
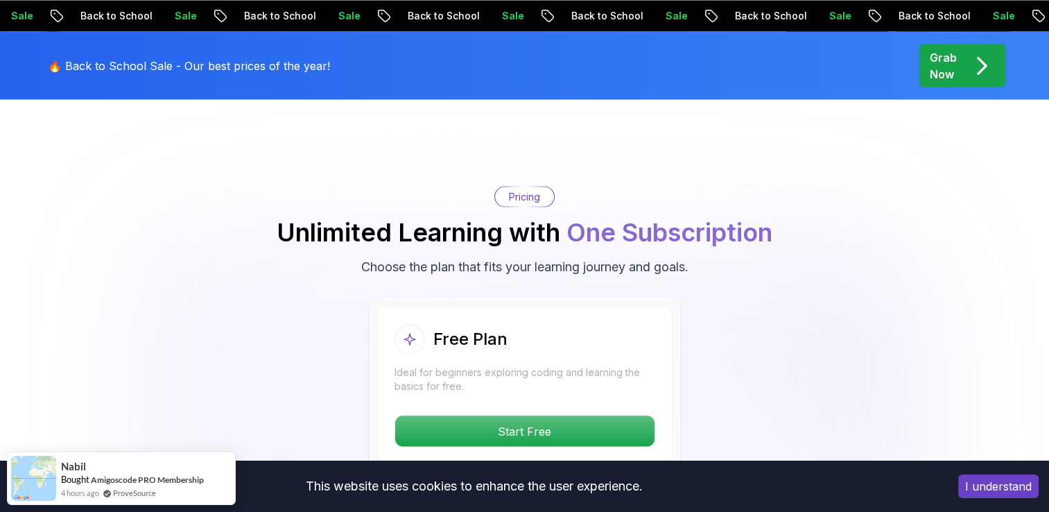
scroll to position [2657, 0]
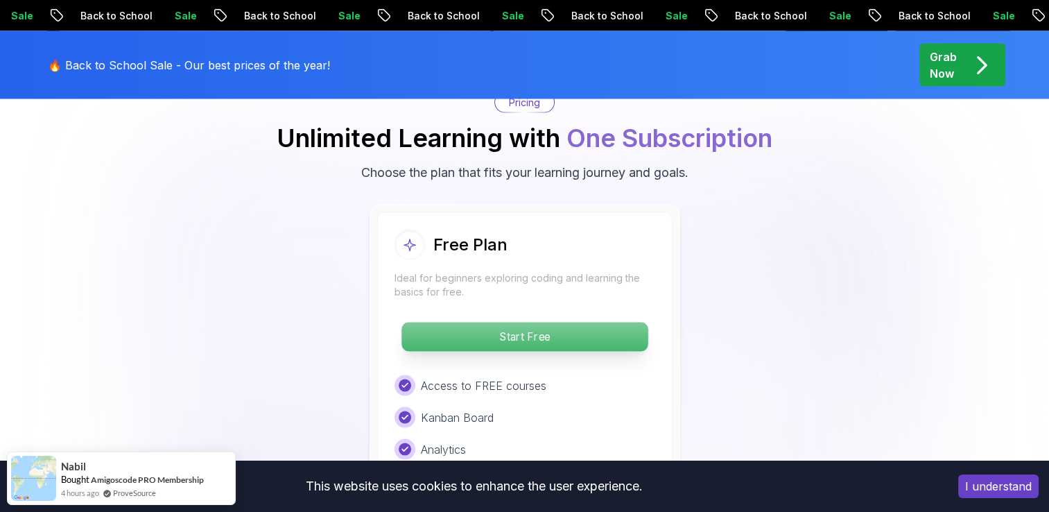
click at [494, 323] on p "Start Free" at bounding box center [525, 336] width 246 height 29
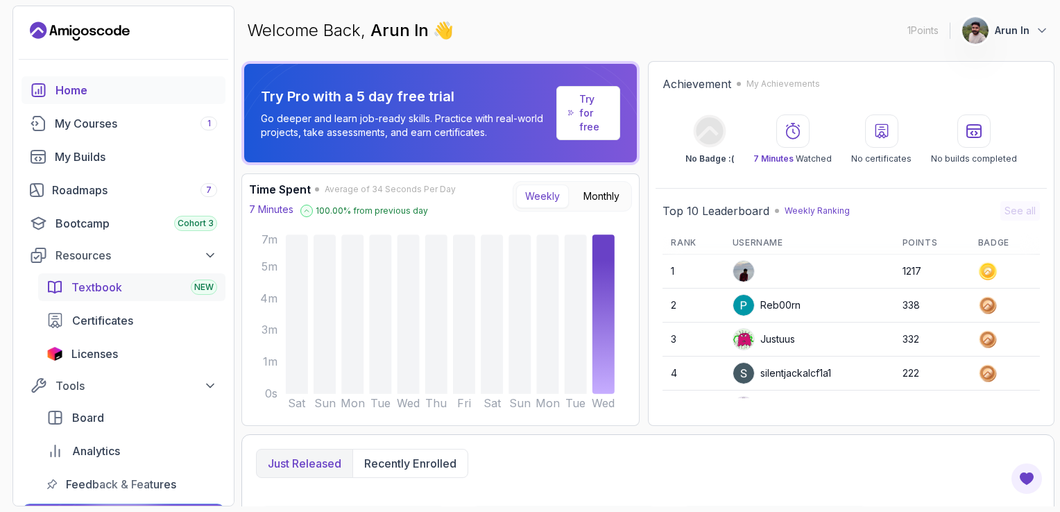
click at [86, 291] on span "Textbook" at bounding box center [96, 287] width 51 height 17
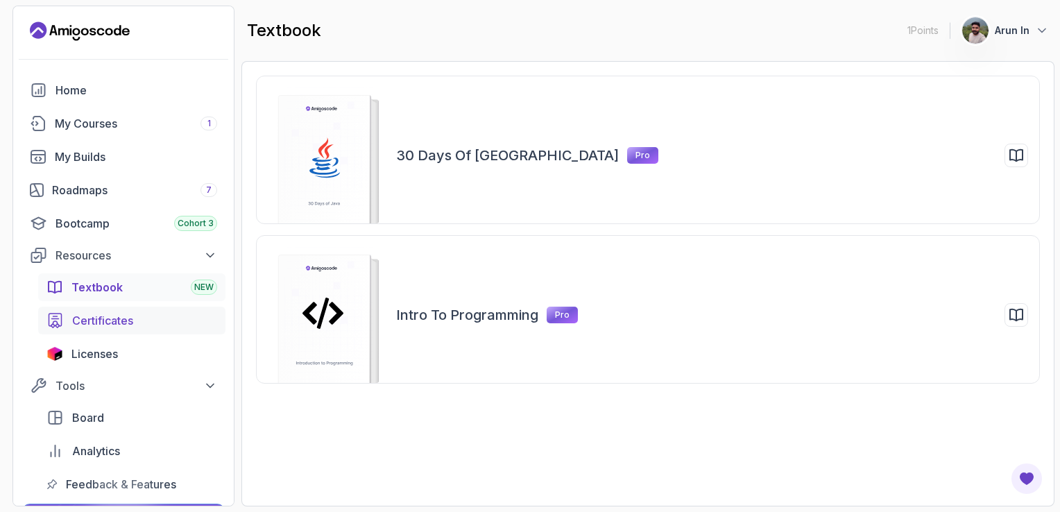
click at [84, 318] on span "Certificates" at bounding box center [102, 320] width 61 height 17
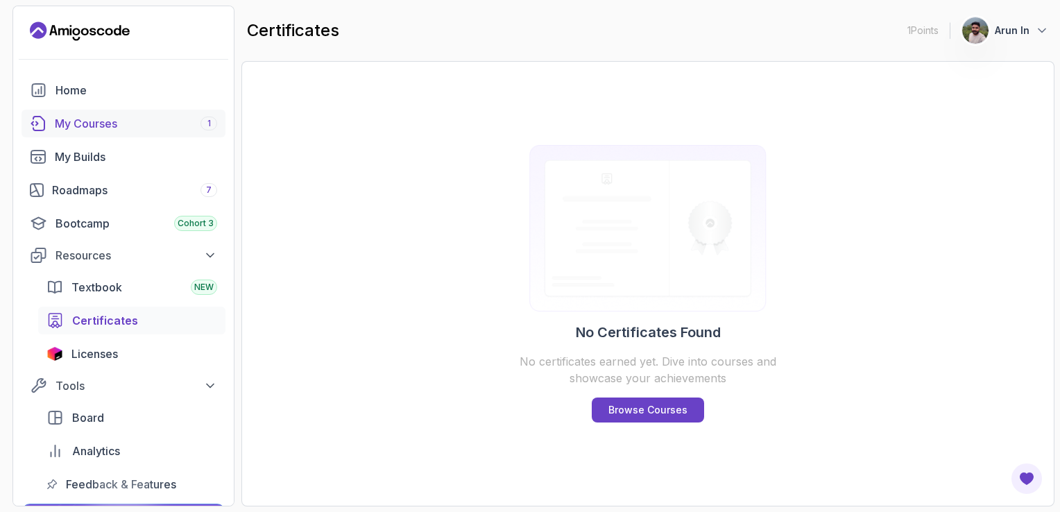
click at [131, 133] on link "My Courses 1" at bounding box center [123, 124] width 204 height 28
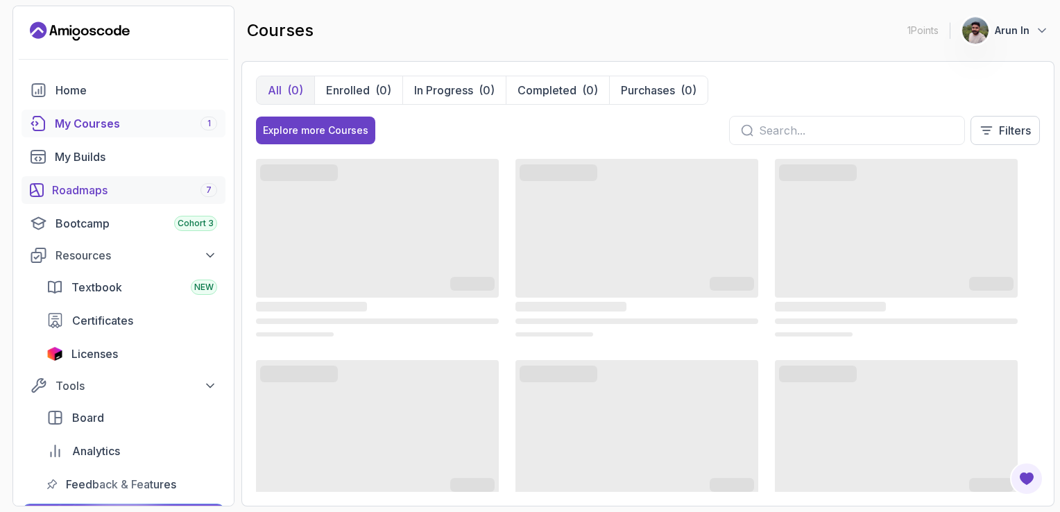
click at [104, 193] on div "Roadmaps 7" at bounding box center [134, 190] width 165 height 17
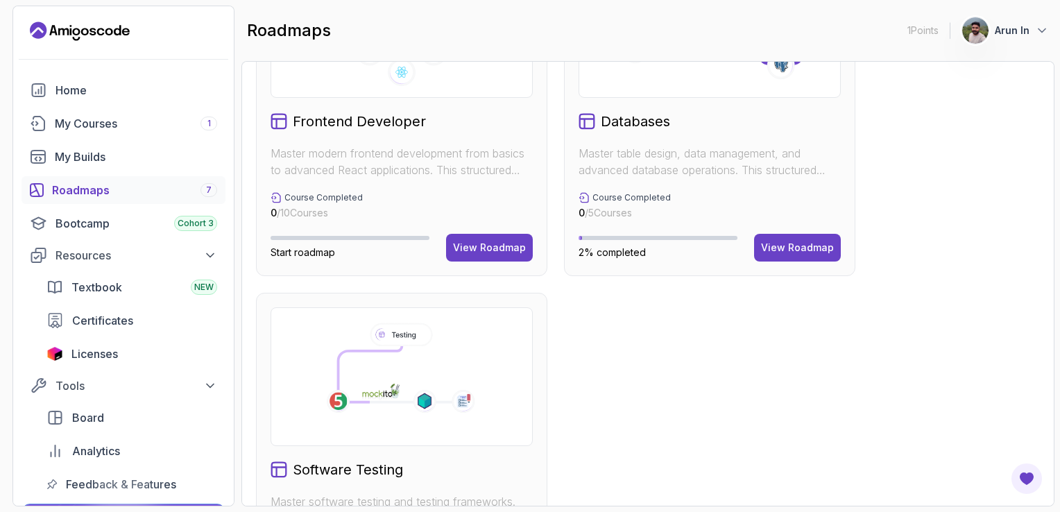
scroll to position [958, 0]
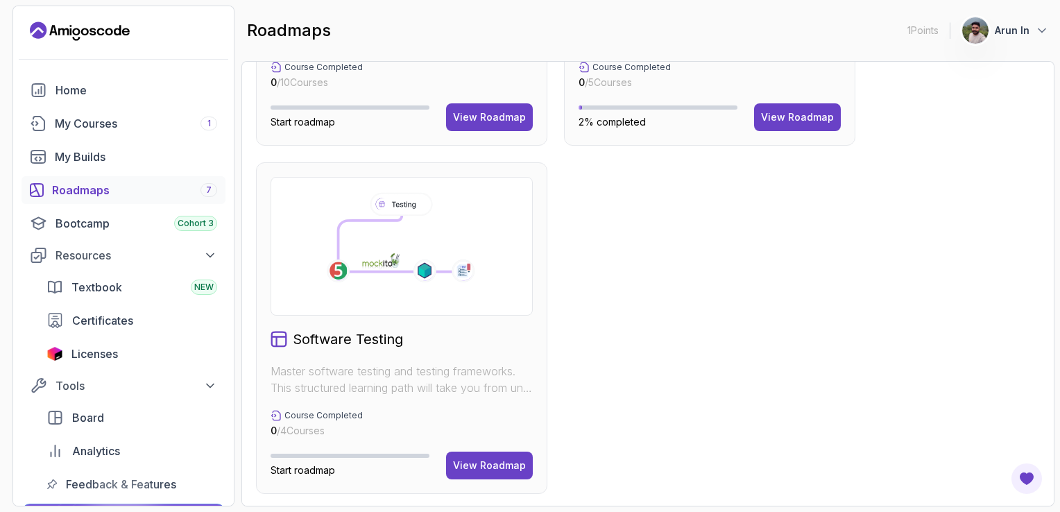
click at [772, 114] on div "View Roadmap" at bounding box center [797, 117] width 73 height 14
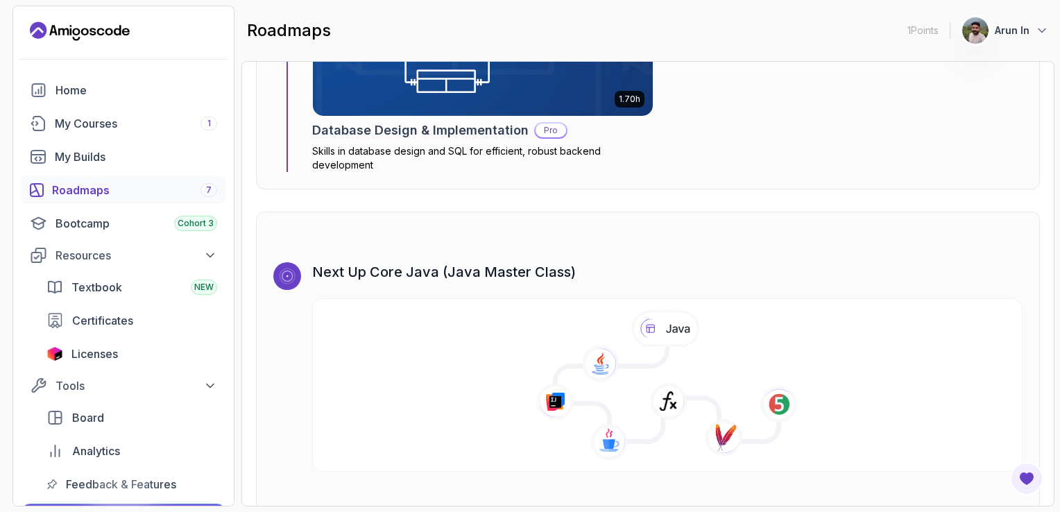
scroll to position [3023, 0]
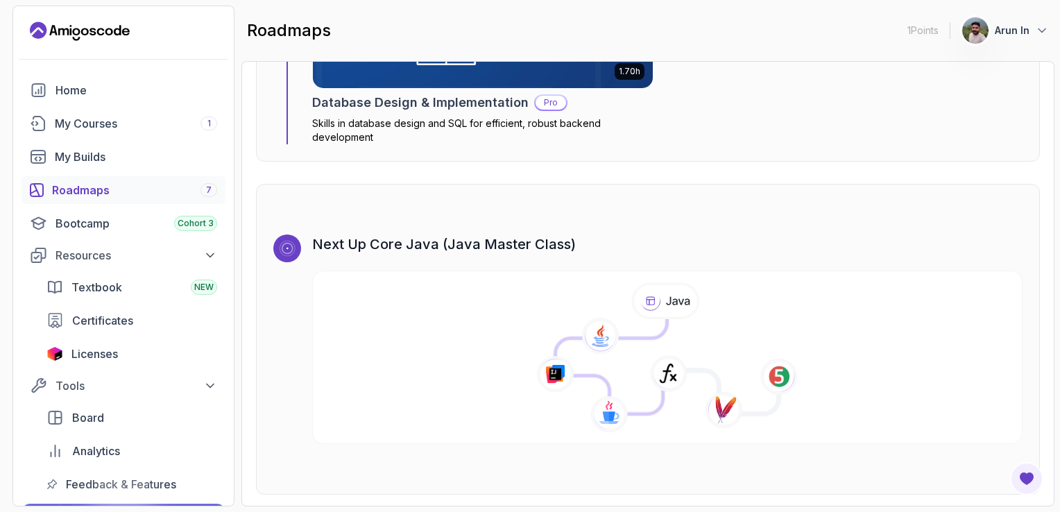
click at [103, 187] on div "Roadmaps 7" at bounding box center [134, 190] width 165 height 17
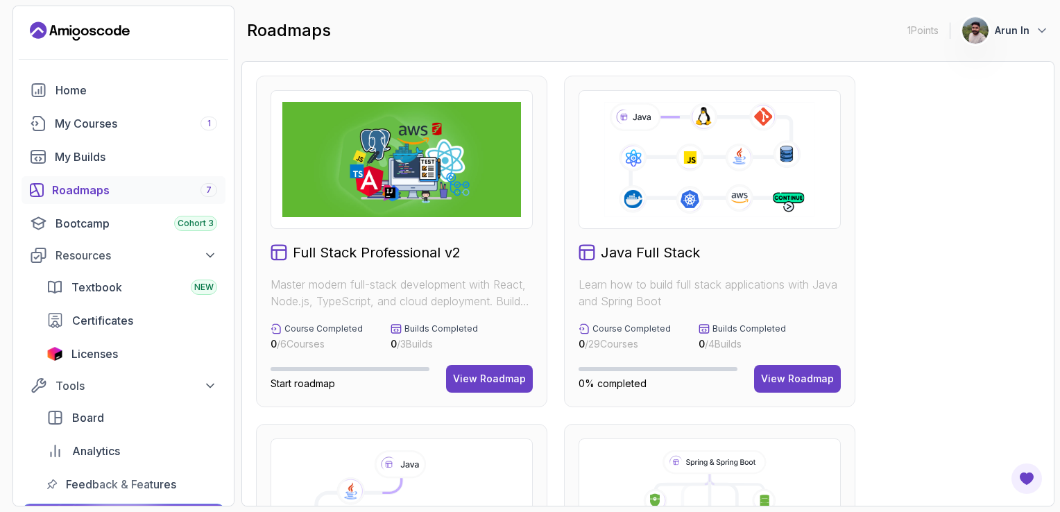
click at [469, 175] on img at bounding box center [401, 159] width 239 height 115
click at [392, 249] on h2 "Full Stack Professional v2" at bounding box center [377, 252] width 168 height 19
click at [481, 375] on div "View Roadmap" at bounding box center [489, 379] width 73 height 14
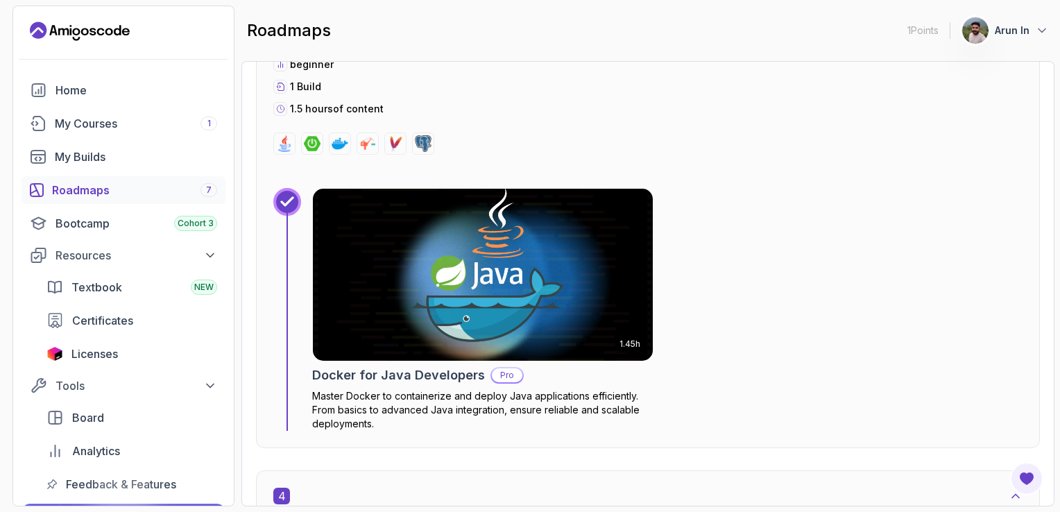
scroll to position [2106, 0]
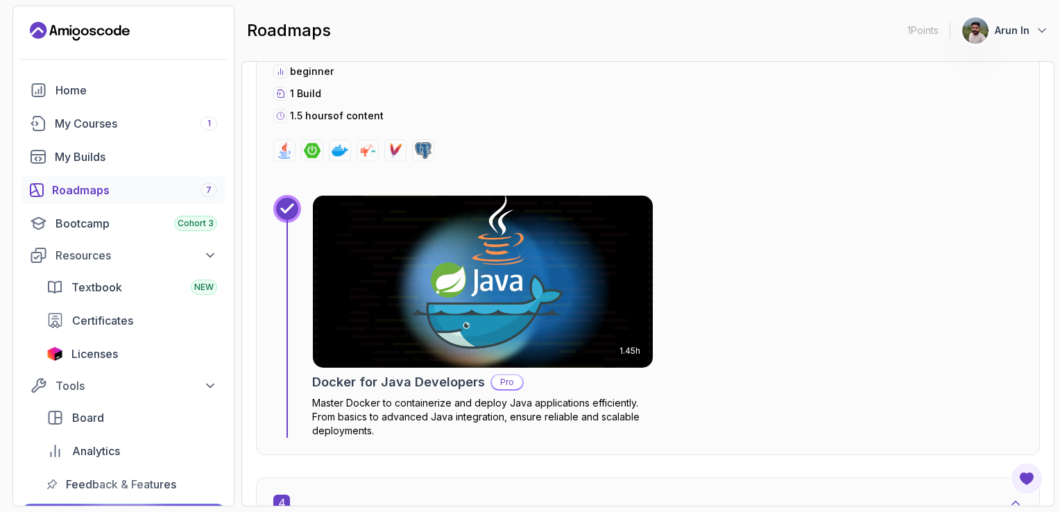
click at [933, 33] on p "1 Points" at bounding box center [922, 31] width 31 height 14
click at [119, 129] on div "My Courses 1" at bounding box center [136, 123] width 162 height 17
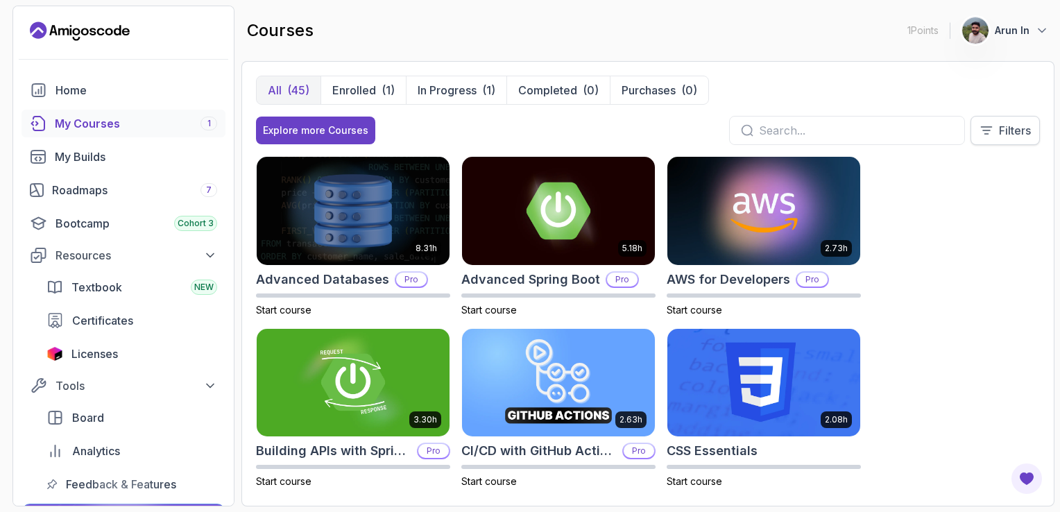
click at [976, 123] on button "Filters" at bounding box center [1004, 130] width 69 height 29
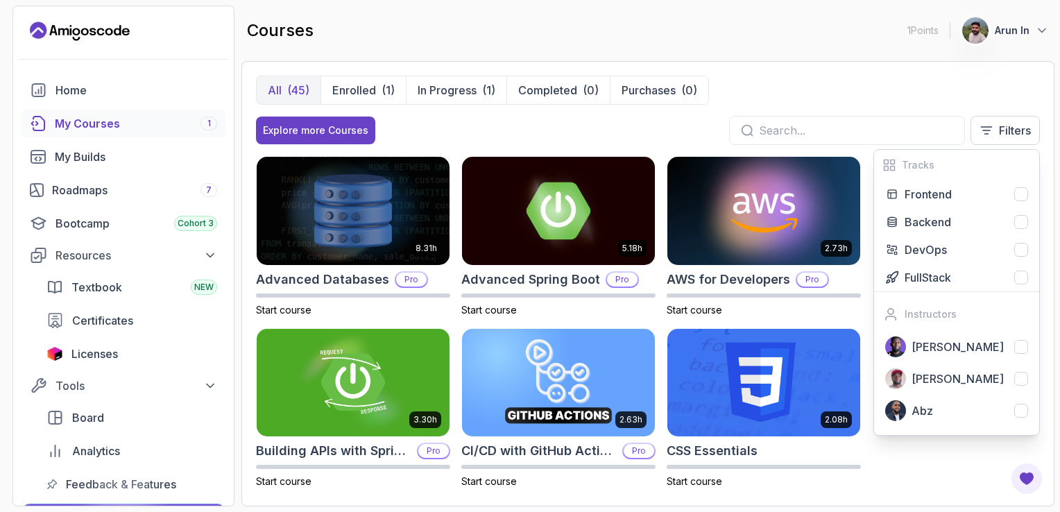
click at [940, 454] on div "8.31h Advanced Databases Pro Start course 5.18h Advanced Spring Boot Pro Start …" at bounding box center [648, 324] width 784 height 336
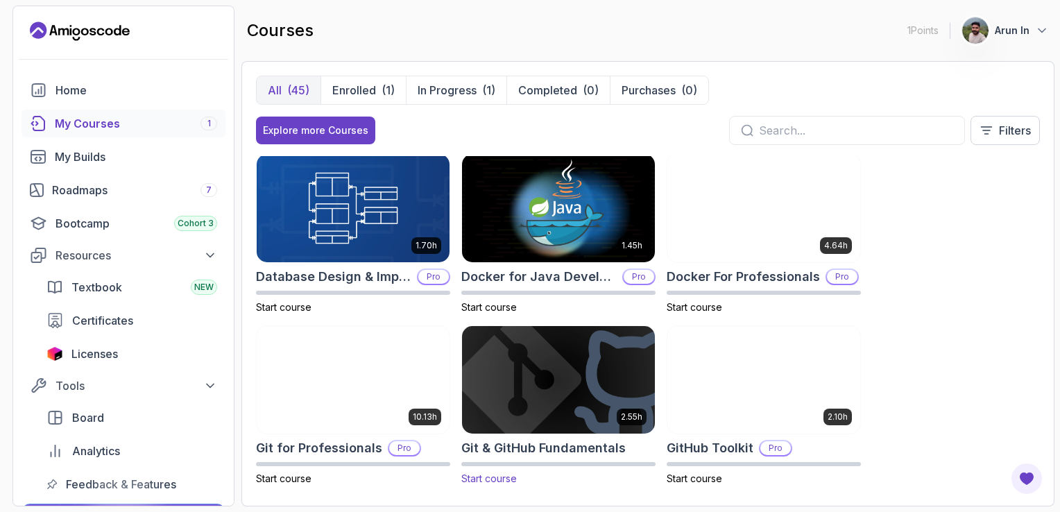
scroll to position [406, 0]
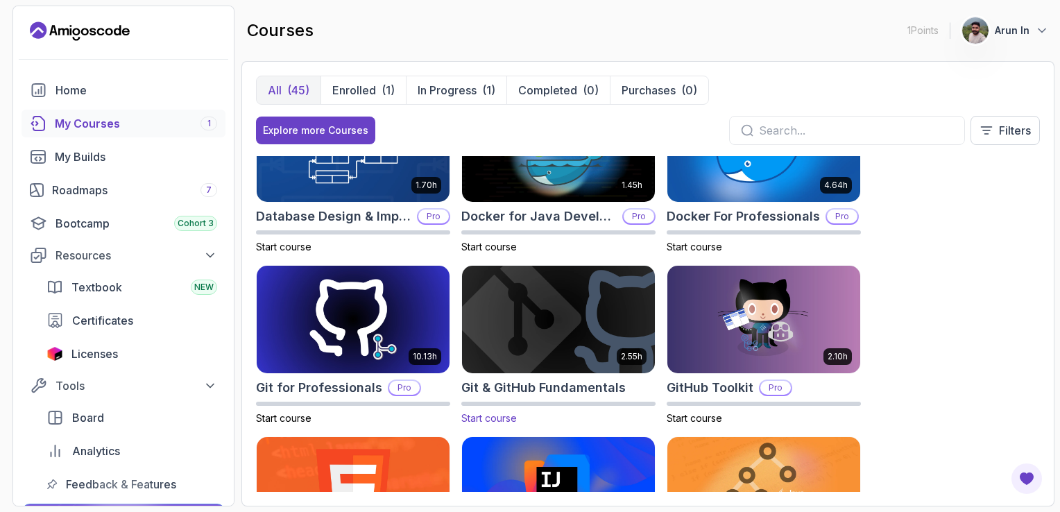
click at [547, 382] on h2 "Git & GitHub Fundamentals" at bounding box center [543, 387] width 164 height 19
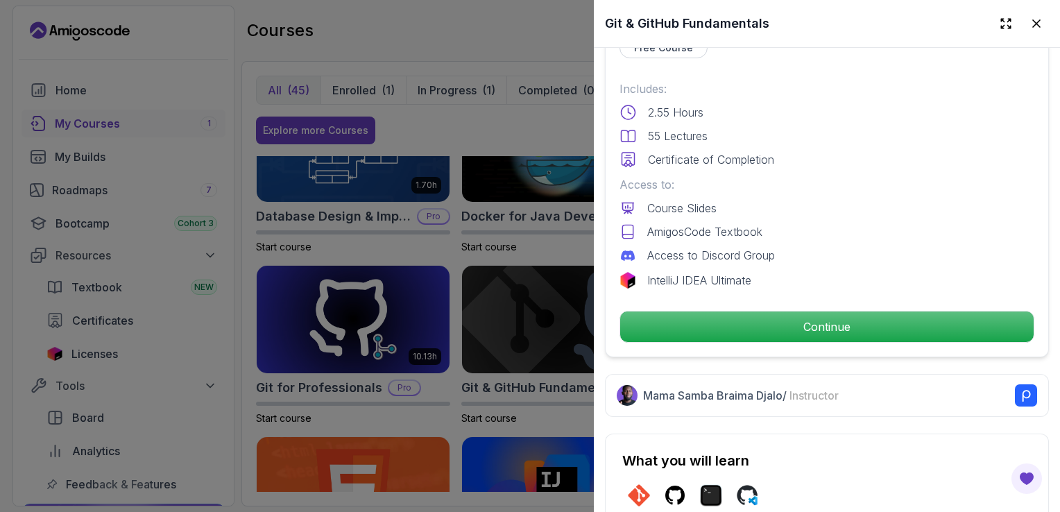
scroll to position [343, 0]
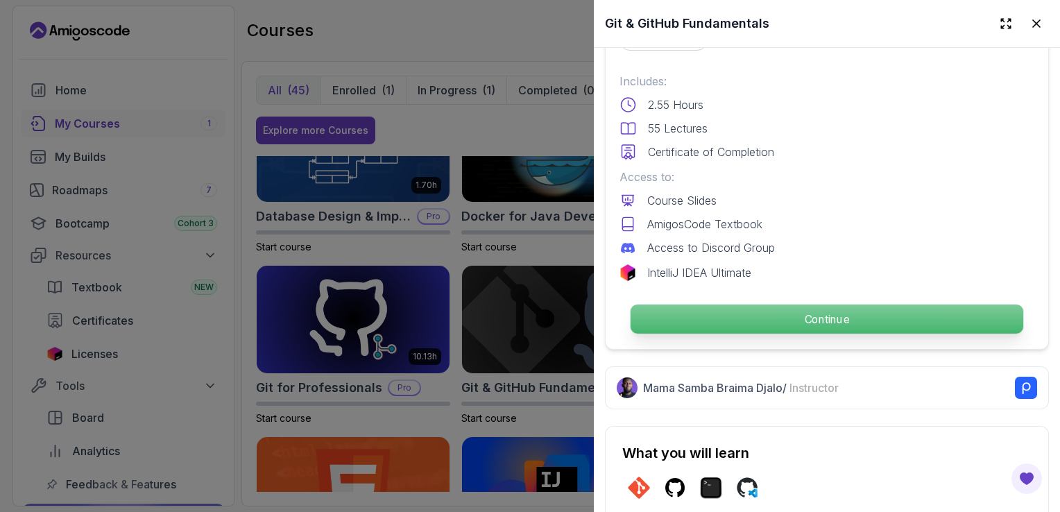
click at [833, 311] on p "Continue" at bounding box center [826, 318] width 392 height 29
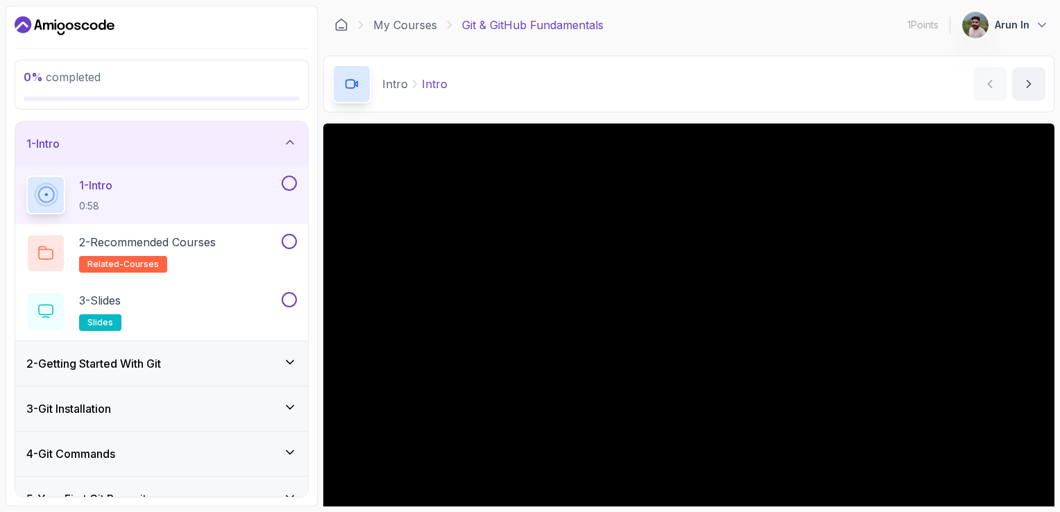
click at [107, 365] on h3 "2 - Getting Started With Git" at bounding box center [93, 363] width 135 height 17
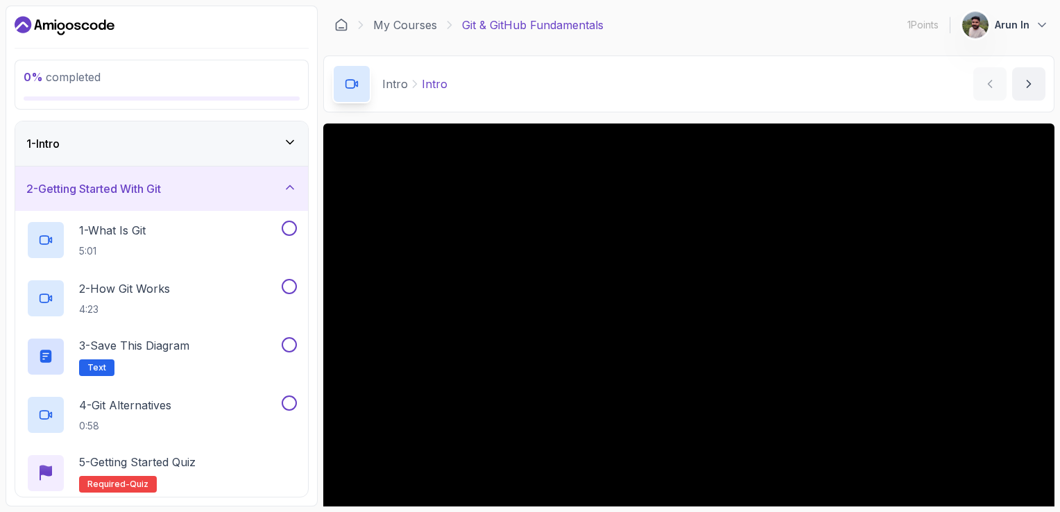
click at [245, 147] on div "1 - Intro" at bounding box center [161, 143] width 270 height 17
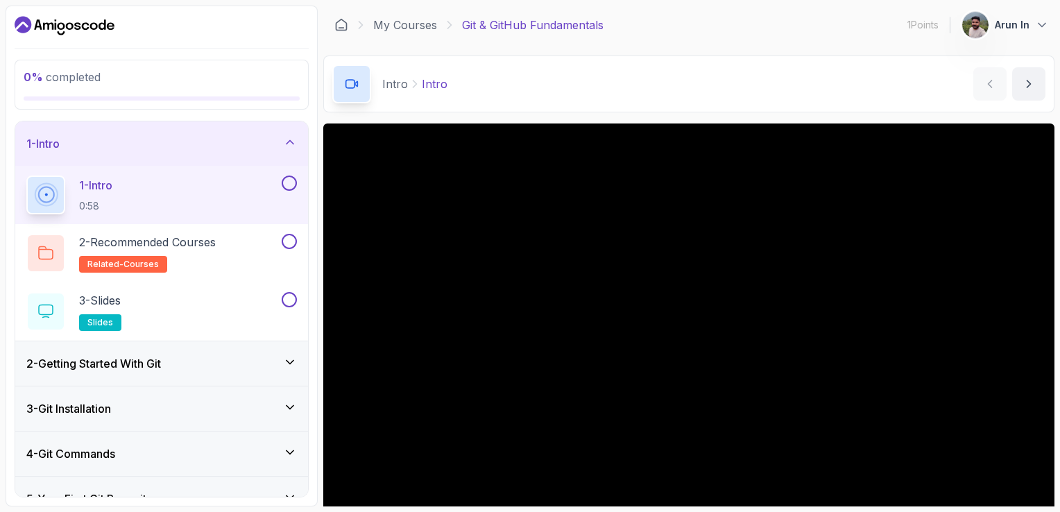
click at [247, 194] on div "1 - Intro 0:58" at bounding box center [152, 194] width 252 height 39
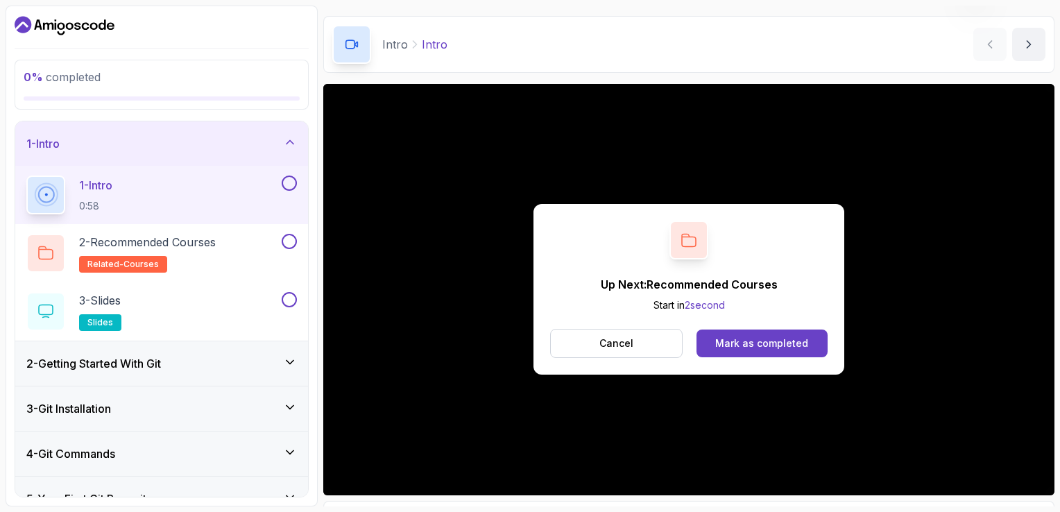
scroll to position [123, 0]
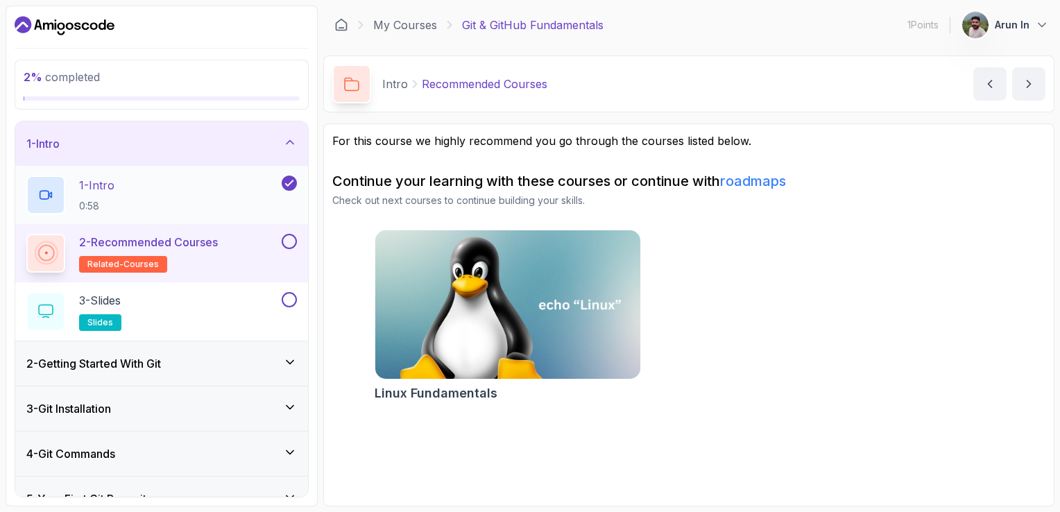
click at [289, 179] on icon at bounding box center [289, 183] width 12 height 14
click at [291, 181] on button at bounding box center [289, 182] width 15 height 15
click at [291, 237] on button at bounding box center [289, 241] width 15 height 15
click at [216, 302] on div "3 - Slides slides" at bounding box center [152, 311] width 252 height 39
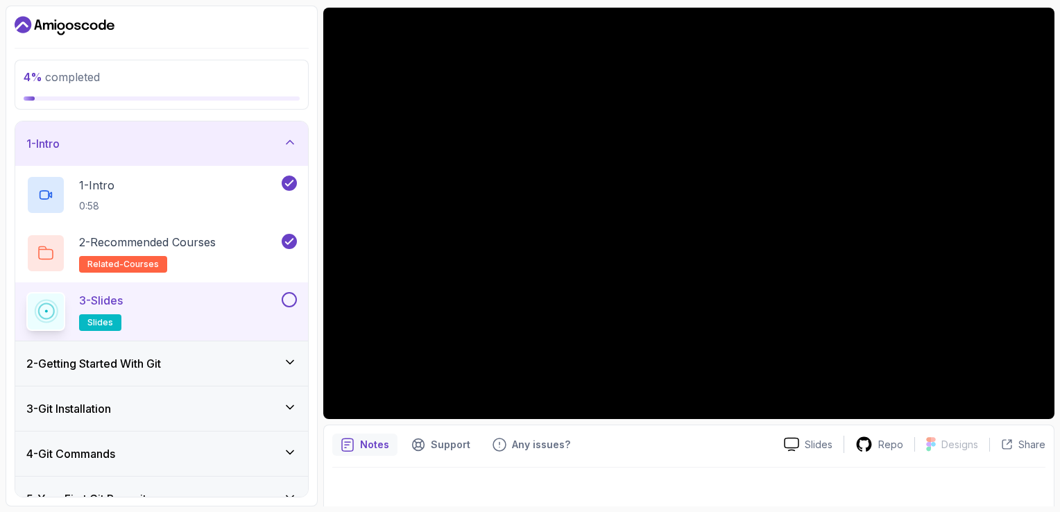
scroll to position [116, 0]
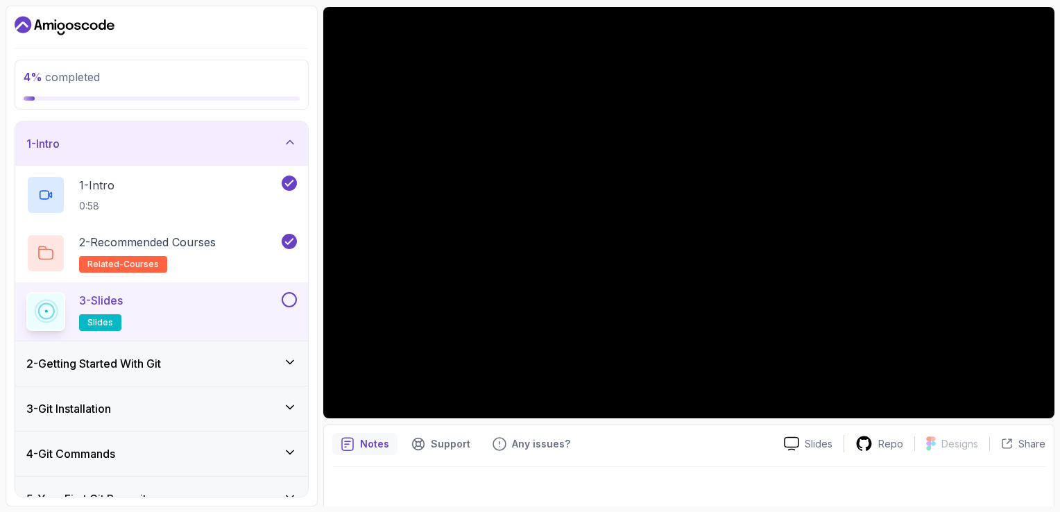
click at [248, 355] on div "2 - Getting Started With Git" at bounding box center [161, 363] width 270 height 17
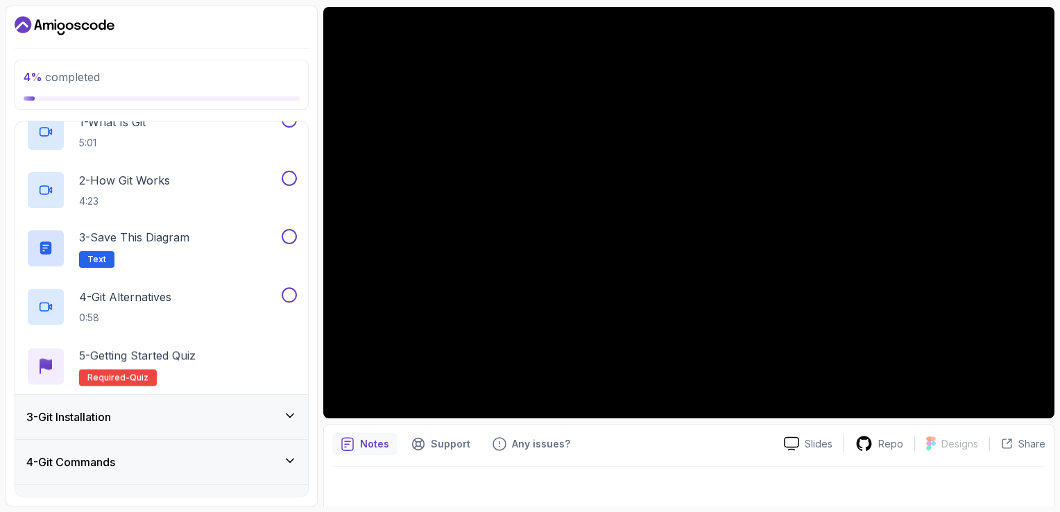
scroll to position [110, 0]
click at [209, 149] on div "1 - What Is Git 5:01" at bounding box center [161, 130] width 293 height 58
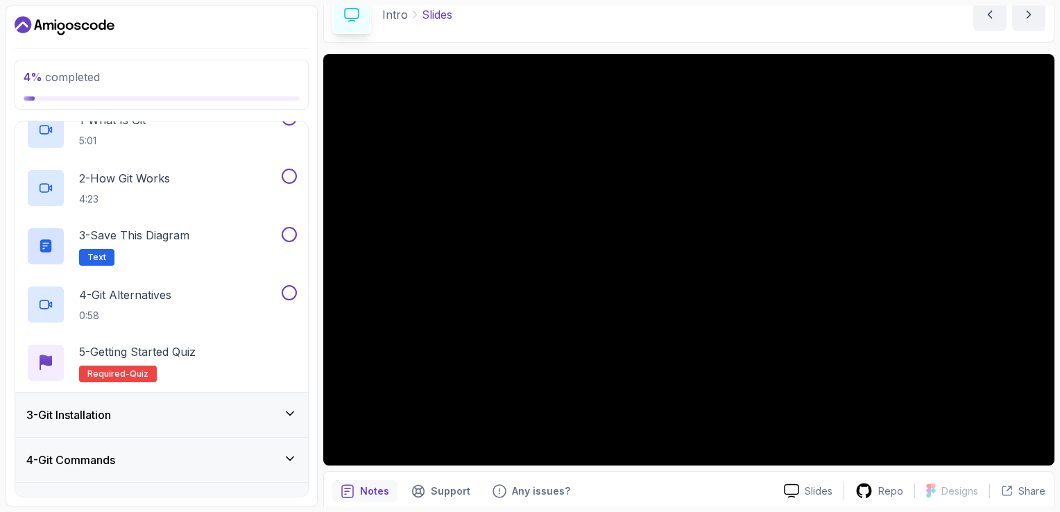
scroll to position [69, 0]
click at [266, 137] on div "1 - What Is Git 5:01" at bounding box center [152, 129] width 252 height 39
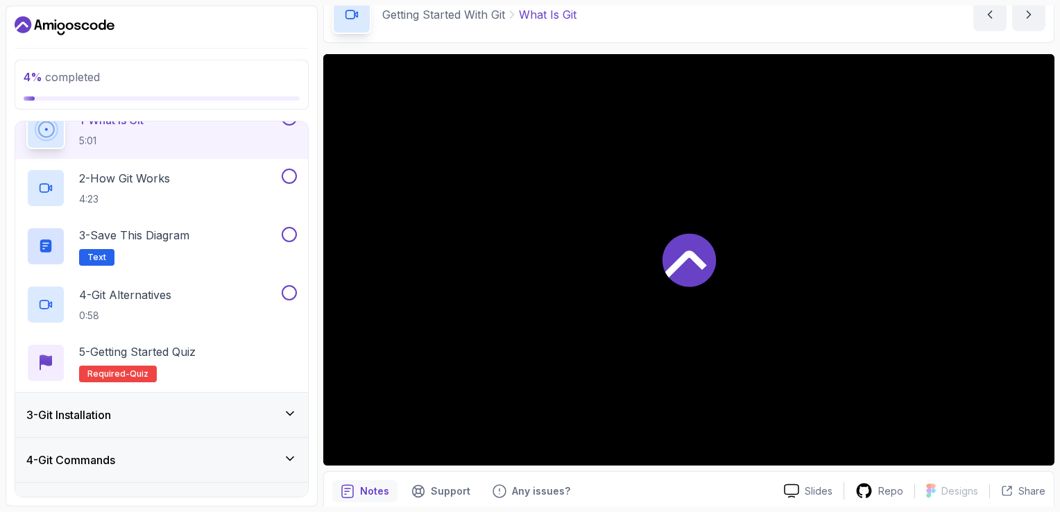
scroll to position [69, 0]
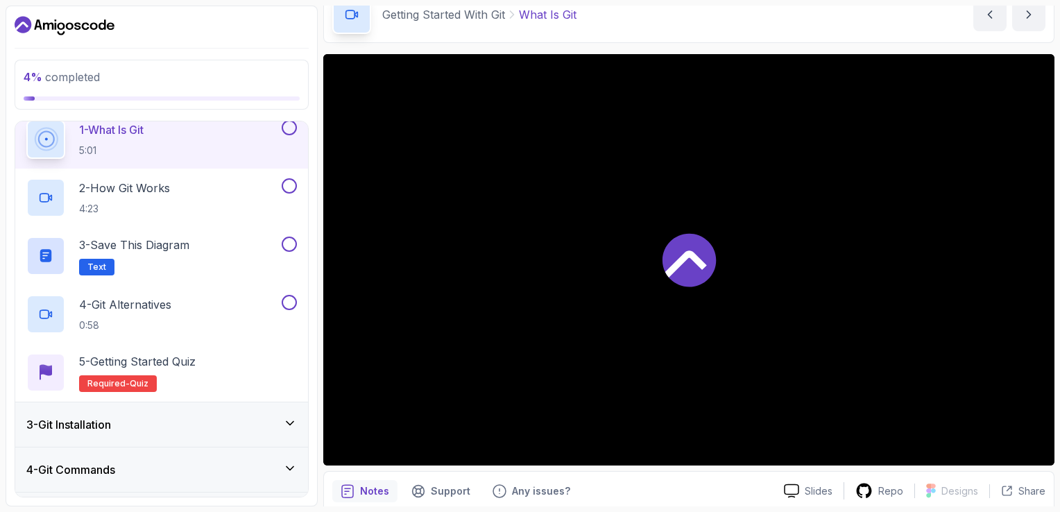
click at [266, 137] on div "1 - What Is Git 5:01" at bounding box center [152, 139] width 252 height 39
click at [658, 243] on div at bounding box center [688, 259] width 731 height 411
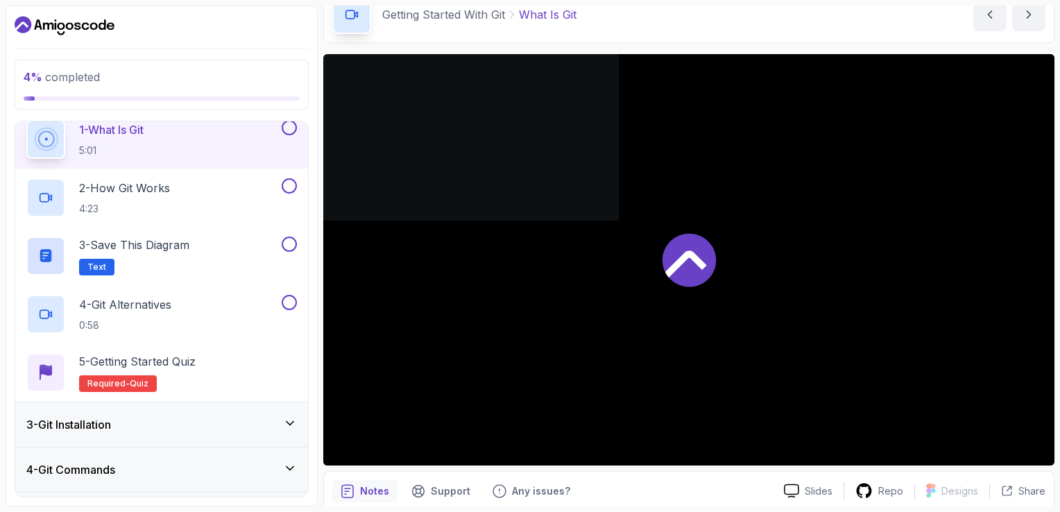
click at [658, 243] on div at bounding box center [688, 259] width 731 height 411
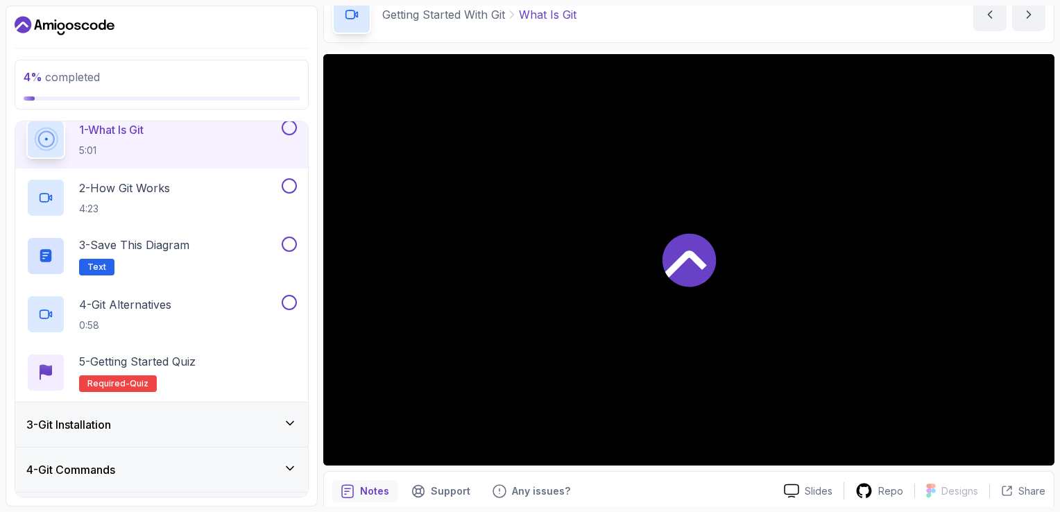
click at [658, 243] on div at bounding box center [688, 259] width 731 height 411
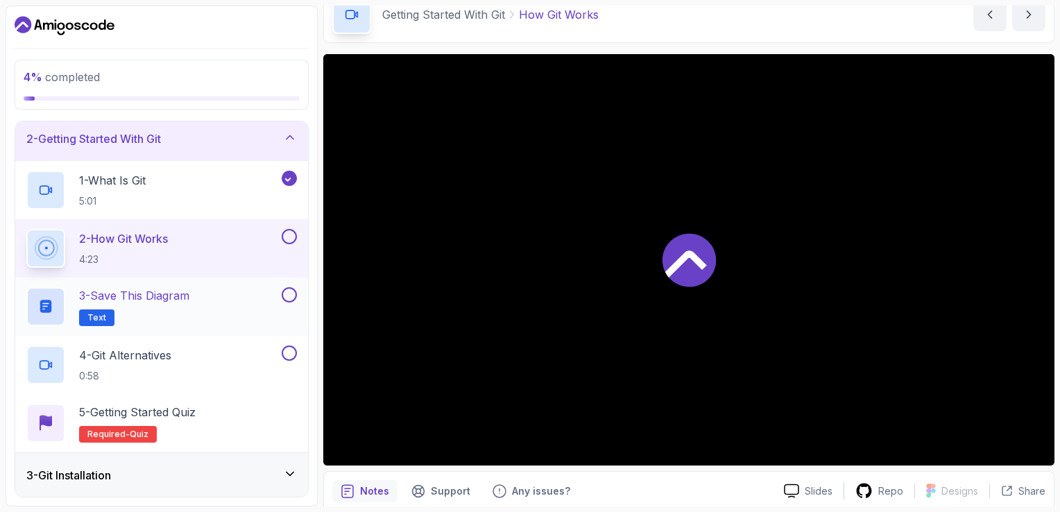
scroll to position [49, 0]
